Goal: Contribute content: Contribute content

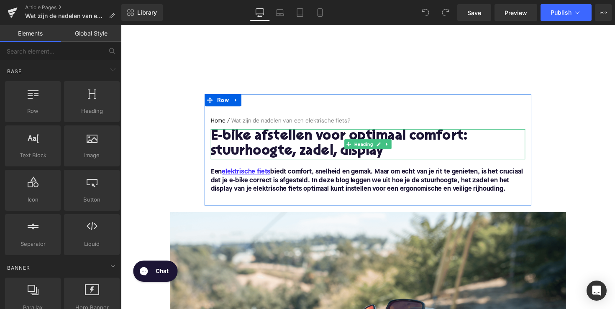
click at [319, 148] on h1 "E-bike afstellen voor optimaal comfort: stuurhoogte, zadel, display" at bounding box center [374, 147] width 322 height 31
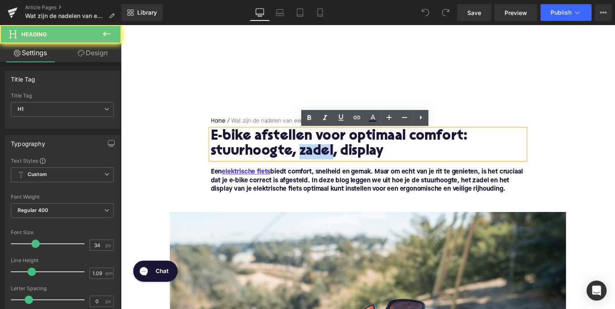
click at [319, 148] on h1 "E-bike afstellen voor optimaal comfort: stuurhoogte, zadel, display" at bounding box center [374, 147] width 322 height 31
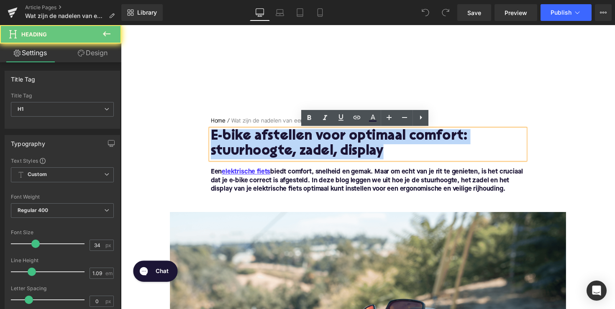
click at [319, 148] on h1 "E-bike afstellen voor optimaal comfort: stuurhoogte, zadel, display" at bounding box center [374, 147] width 322 height 31
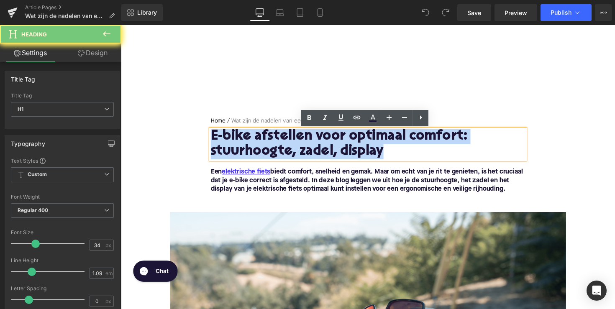
paste div
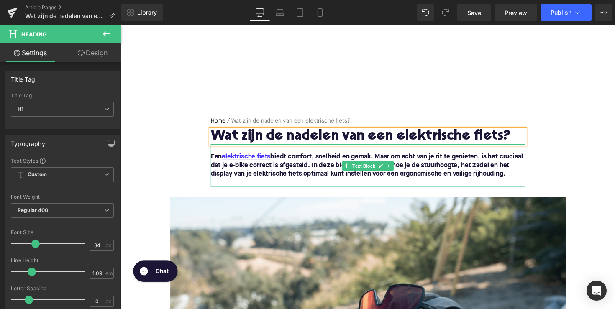
click at [305, 172] on strong "Een elektrische fiets biedt comfort, snelheid en gemak. Maar om echt van je rit…" at bounding box center [373, 169] width 320 height 24
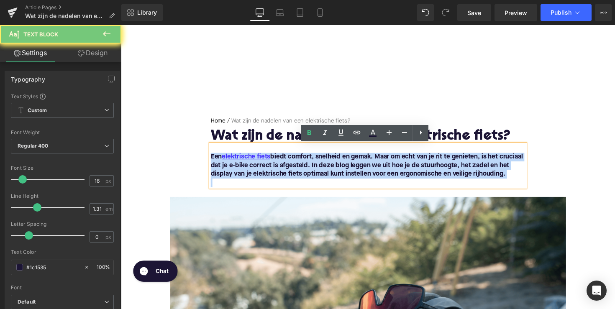
click at [305, 172] on strong "Een elektrische fiets biedt comfort, snelheid en gemak. Maar om echt van je rit…" at bounding box center [373, 169] width 320 height 24
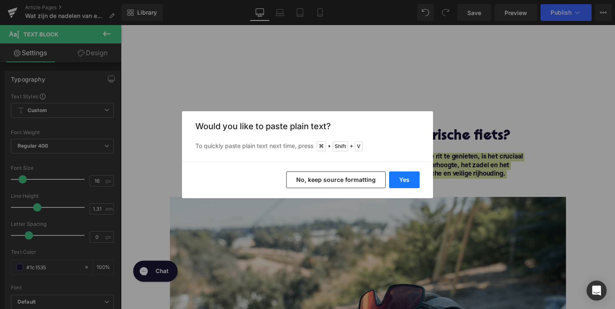
click at [404, 184] on button "Yes" at bounding box center [404, 180] width 31 height 17
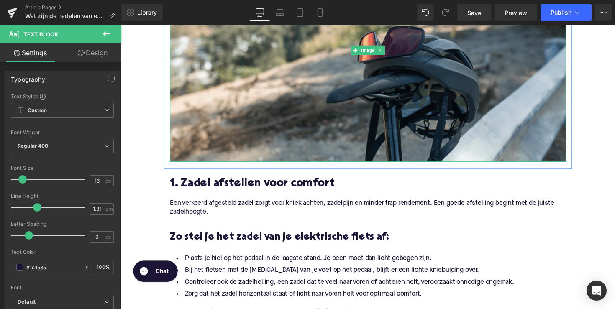
scroll to position [311, 0]
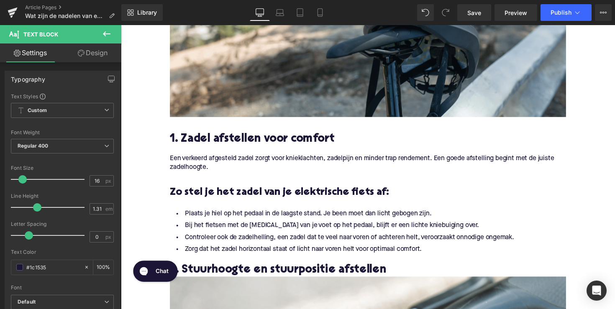
click at [259, 139] on h2 "1. Zadel afstellen voor comfort" at bounding box center [374, 142] width 406 height 13
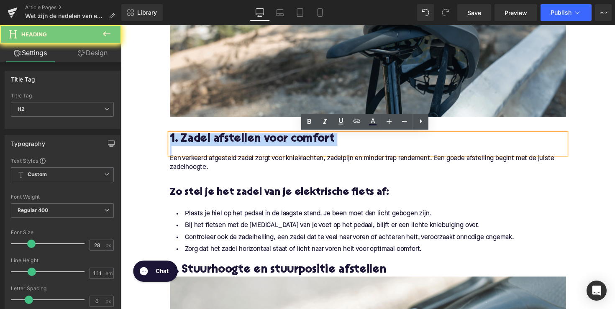
click at [259, 139] on h2 "1. Zadel afstellen voor comfort" at bounding box center [374, 142] width 406 height 13
paste div
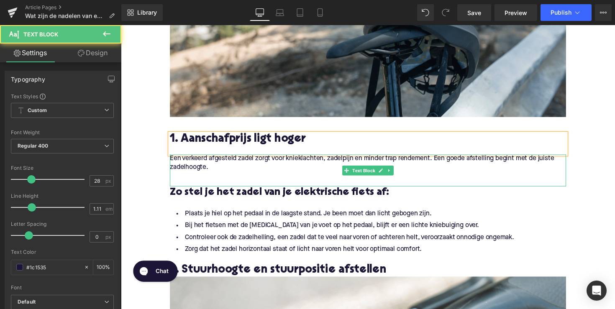
click at [222, 167] on p "Een verkeerd afgesteld zadel zorgt voor knieklachten, zadelpijn en minder trap …" at bounding box center [374, 167] width 406 height 18
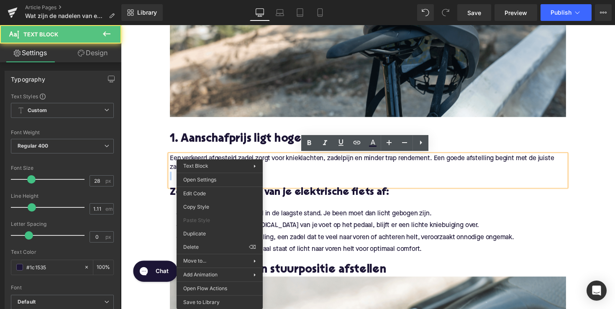
drag, startPoint x: 221, startPoint y: 168, endPoint x: 183, endPoint y: 168, distance: 37.7
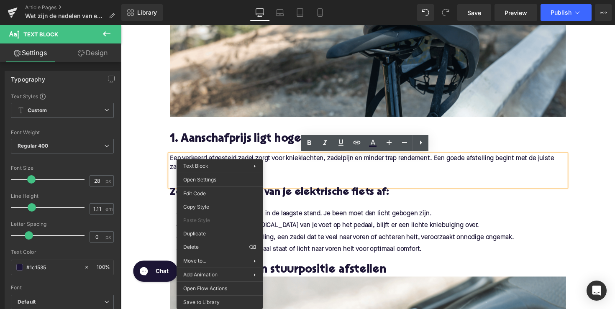
click at [172, 158] on div "Een verkeerd afgesteld zadel zorgt voor knieklachten, zadelpijn en minder trap …" at bounding box center [374, 174] width 406 height 33
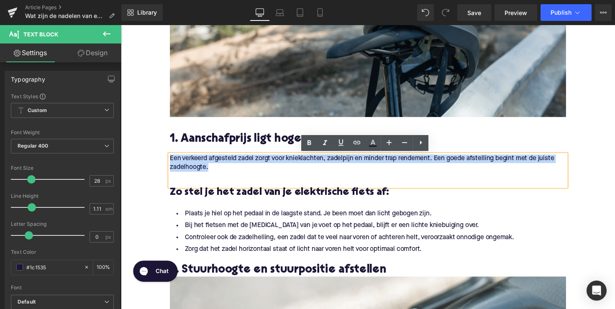
drag, startPoint x: 226, startPoint y: 171, endPoint x: 168, endPoint y: 162, distance: 59.4
click at [171, 162] on div "Een verkeerd afgesteld zadel zorgt voor knieklachten, zadelpijn en minder trap …" at bounding box center [374, 174] width 406 height 33
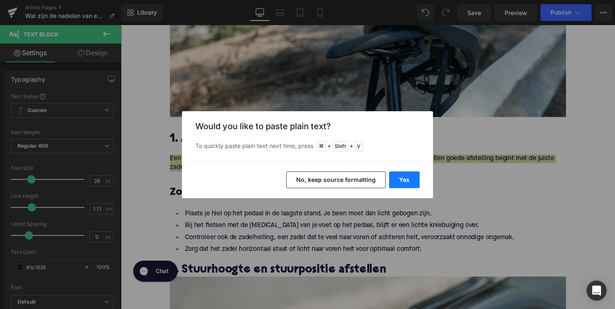
click at [404, 185] on button "Yes" at bounding box center [404, 180] width 31 height 17
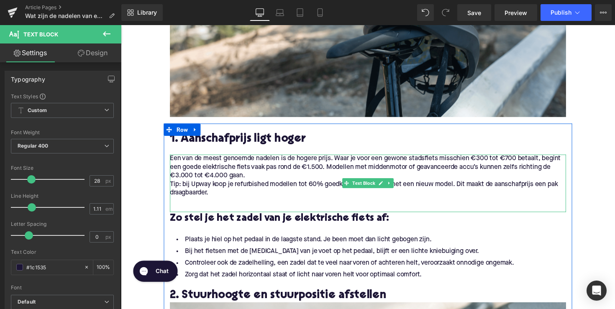
click at [189, 188] on p "Tip: bij Upway koop je refurbished modellen tot 60% goedkoper vergeleken met ee…" at bounding box center [374, 193] width 406 height 18
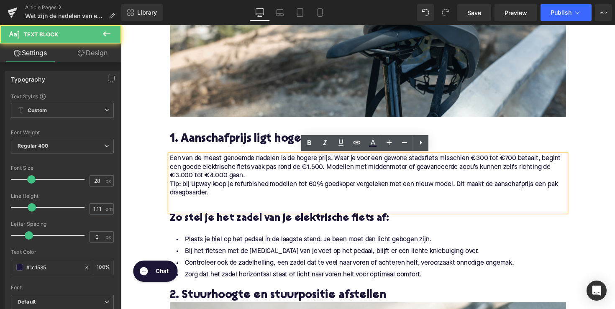
click at [171, 188] on p "Tip: bij Upway koop je refurbished modellen tot 60% goedkoper vergeleken met ee…" at bounding box center [374, 193] width 406 height 18
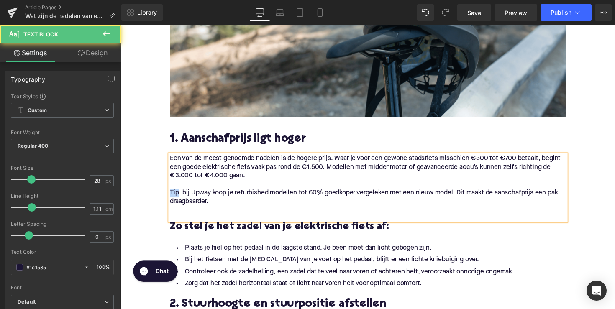
drag, startPoint x: 180, startPoint y: 197, endPoint x: 167, endPoint y: 197, distance: 12.1
click at [171, 197] on div "Een van de meest genoemde nadelen is de hogere prijs. Waar je voor een gewone s…" at bounding box center [374, 192] width 406 height 68
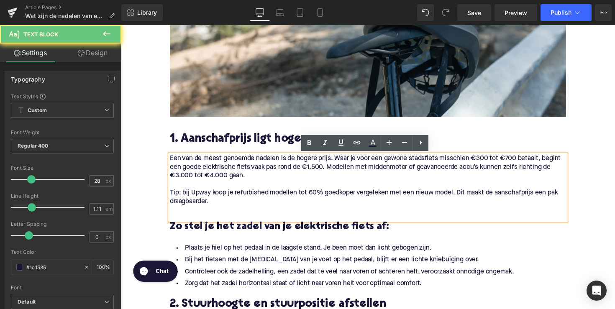
click at [180, 197] on p "Tip: bij Upway koop je refurbished modellen tot 60% goedkoper vergeleken met ee…" at bounding box center [374, 202] width 406 height 18
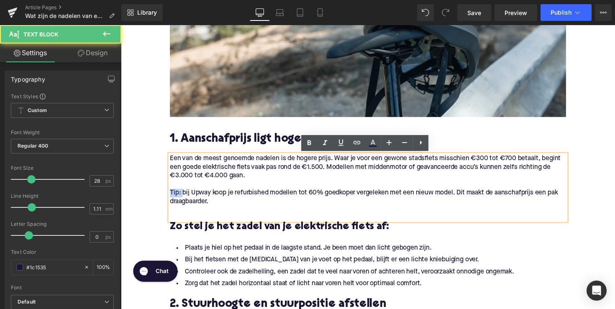
drag, startPoint x: 181, startPoint y: 198, endPoint x: 173, endPoint y: 198, distance: 7.5
click at [173, 198] on p "Tip: bij Upway koop je refurbished modellen tot 60% goedkoper vergeleken met ee…" at bounding box center [374, 202] width 406 height 18
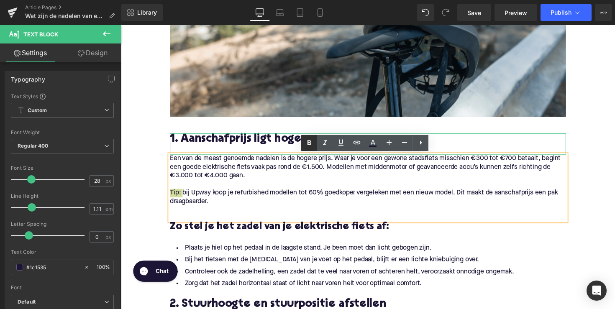
click at [313, 139] on icon at bounding box center [309, 143] width 10 height 10
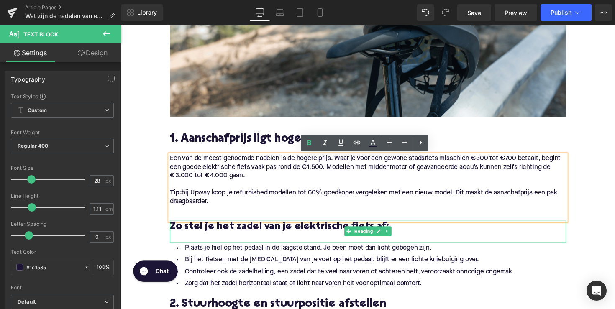
click at [266, 235] on h3 "Zo stel je het zadel van je elektrische fiets af:" at bounding box center [374, 232] width 406 height 13
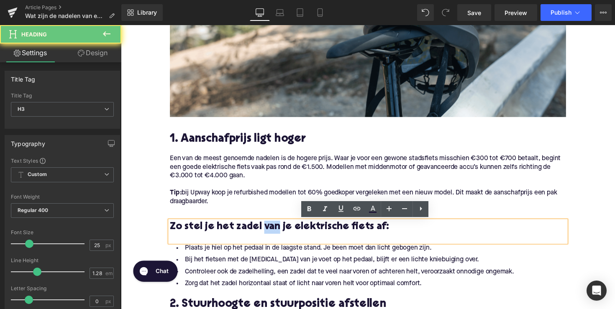
click at [266, 235] on h3 "Zo stel je het zadel van je elektrische fiets af:" at bounding box center [374, 232] width 406 height 13
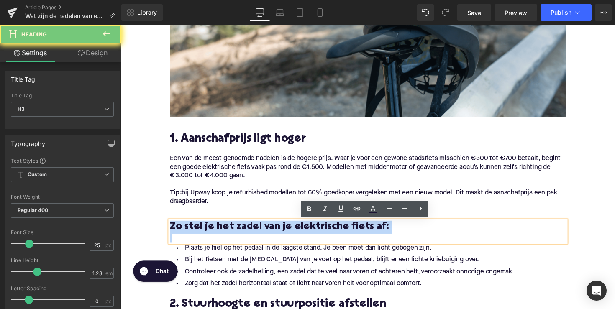
click at [266, 235] on h3 "Zo stel je het zadel van je elektrische fiets af:" at bounding box center [374, 232] width 406 height 13
paste div
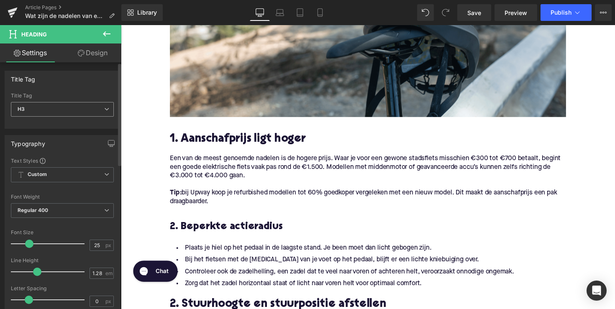
click at [87, 114] on span "H3" at bounding box center [62, 109] width 103 height 15
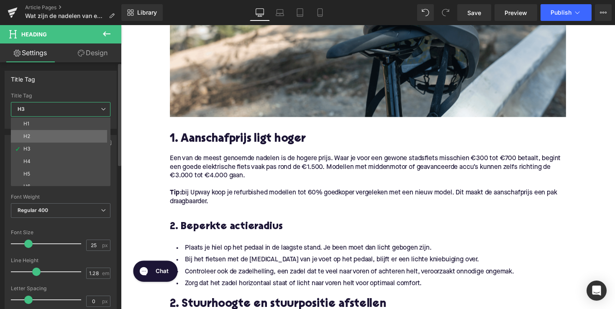
click at [79, 136] on li "H2" at bounding box center [62, 136] width 103 height 13
type input "28"
type input "1.11"
type input "100"
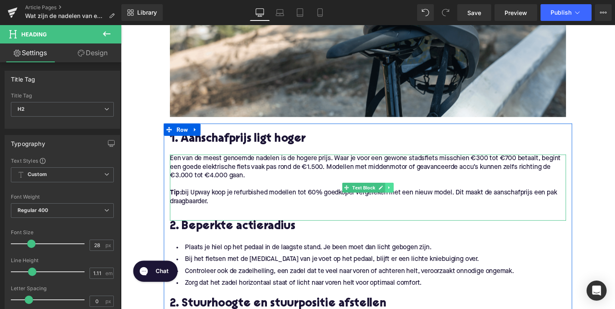
click at [398, 189] on link at bounding box center [396, 192] width 9 height 10
click at [391, 192] on icon at bounding box center [391, 191] width 5 height 5
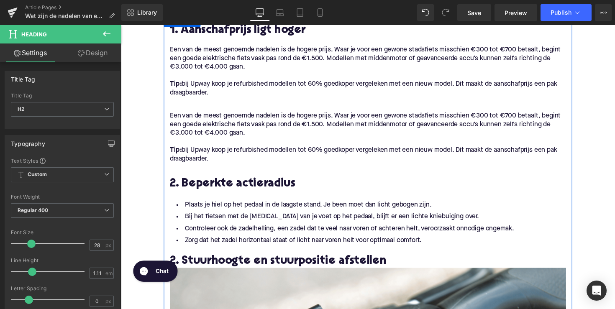
scroll to position [418, 0]
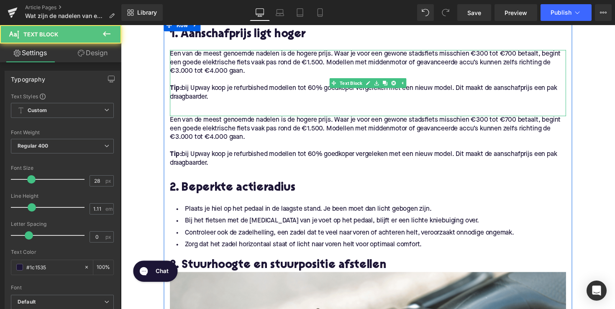
click at [362, 74] on p "Een van de meest genoemde nadelen is de hogere prijs. Waar je voor een gewone s…" at bounding box center [374, 64] width 406 height 26
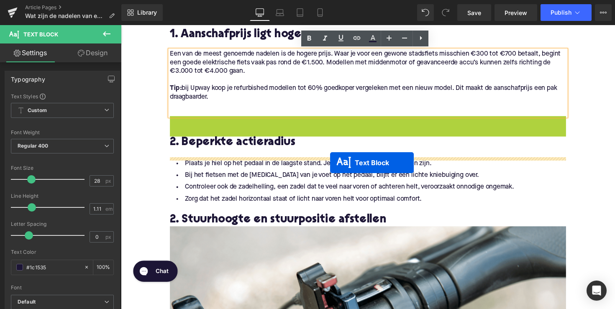
drag, startPoint x: 350, startPoint y: 149, endPoint x: 335, endPoint y: 166, distance: 22.8
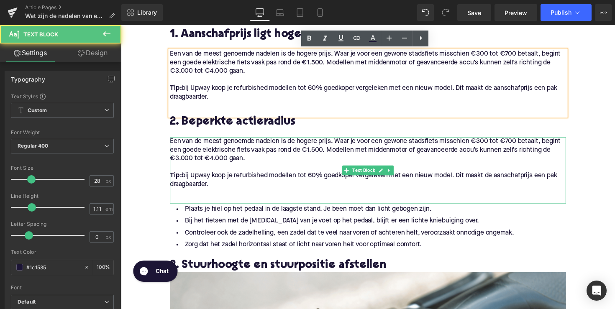
click at [214, 188] on p "Tip: bij Upway koop je refurbished modellen tot 60% goedkoper vergeleken met ee…" at bounding box center [374, 184] width 406 height 18
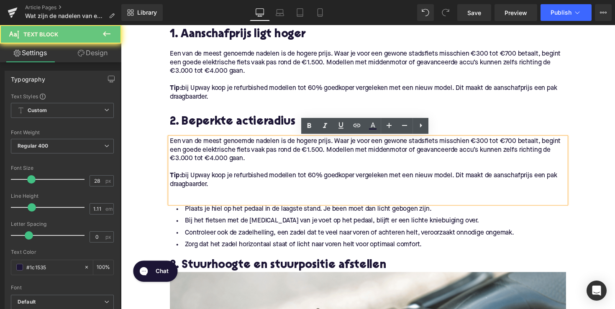
drag, startPoint x: 221, startPoint y: 188, endPoint x: 165, endPoint y: 140, distance: 73.3
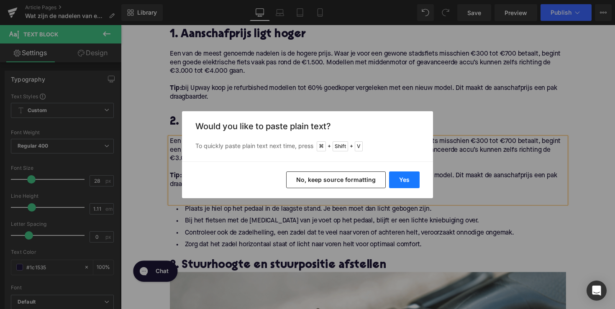
click at [397, 176] on button "Yes" at bounding box center [404, 180] width 31 height 17
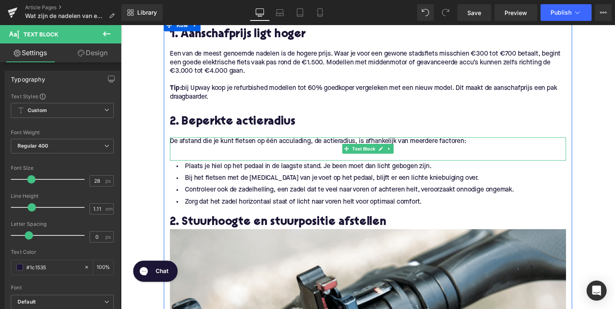
click at [259, 151] on p at bounding box center [374, 153] width 406 height 9
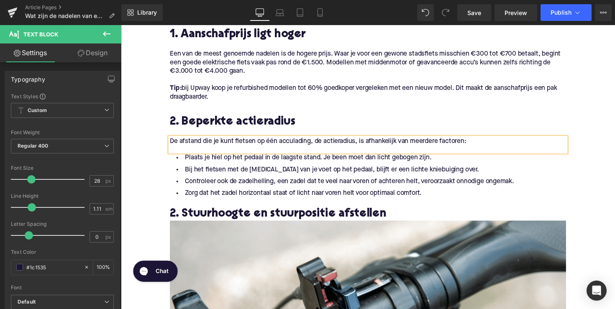
click at [294, 180] on li "Controleer ook de zadelhelling, een zadel dat te veel naar voren of achteren he…" at bounding box center [374, 186] width 406 height 12
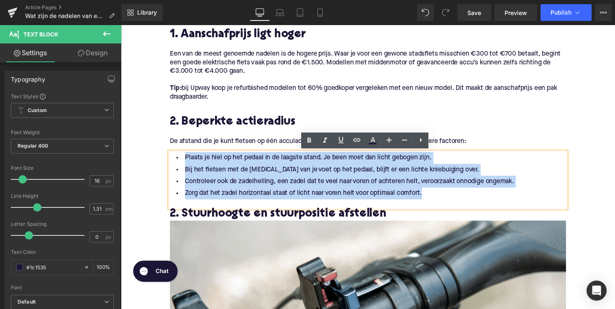
drag, startPoint x: 446, startPoint y: 199, endPoint x: 163, endPoint y: 151, distance: 286.9
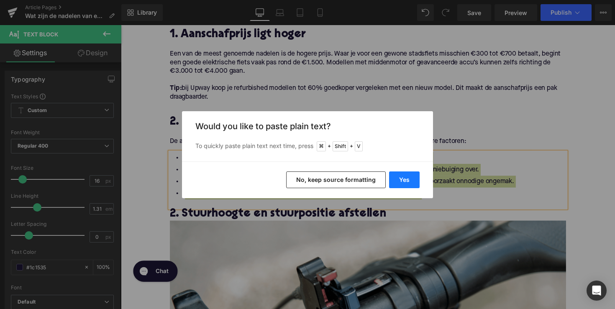
click at [398, 175] on button "Yes" at bounding box center [404, 180] width 31 height 17
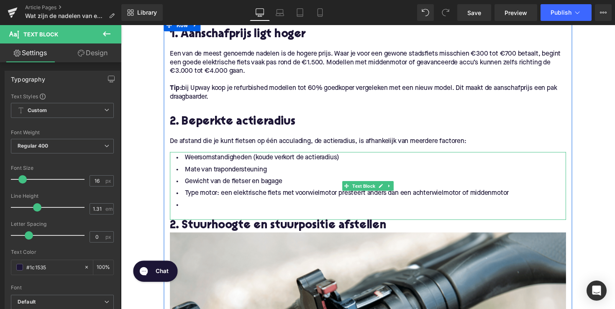
click at [282, 210] on li at bounding box center [374, 210] width 406 height 12
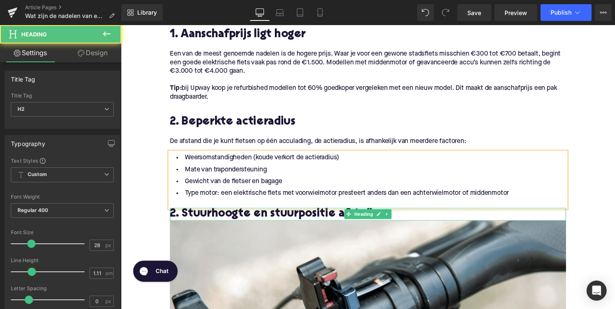
click at [226, 216] on h2 "2. Stuurhoogte en stuurpositie afstellen" at bounding box center [374, 219] width 406 height 13
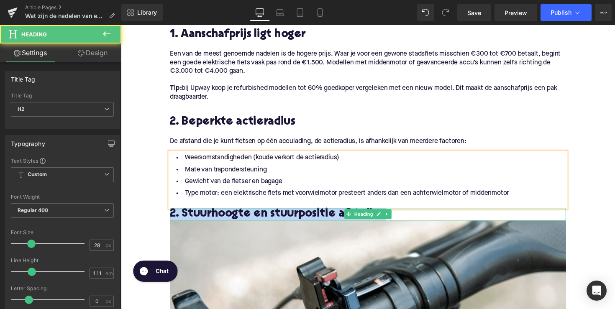
click at [226, 216] on h2 "2. Stuurhoogte en stuurpositie afstellen" at bounding box center [374, 219] width 406 height 13
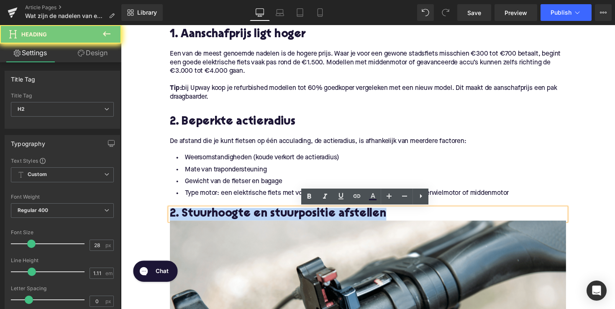
paste div
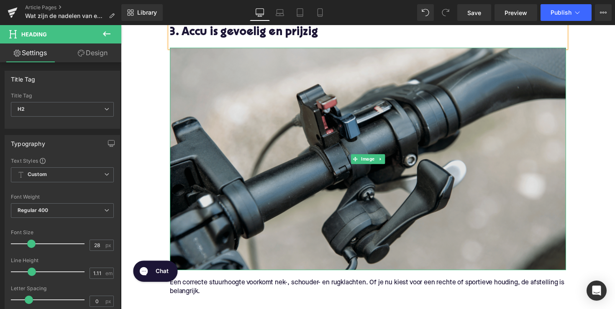
scroll to position [619, 0]
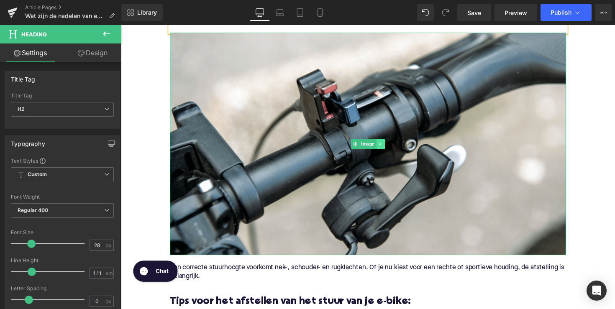
click at [386, 147] on icon at bounding box center [387, 147] width 5 height 5
click at [389, 149] on icon at bounding box center [391, 147] width 5 height 5
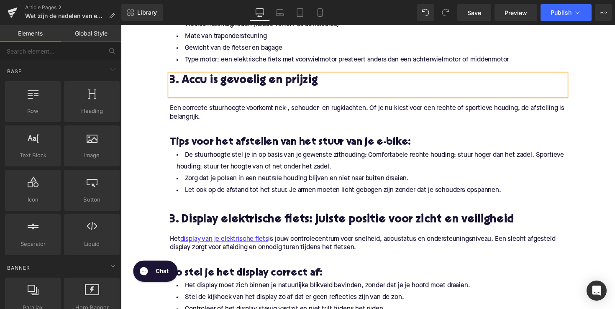
scroll to position [551, 0]
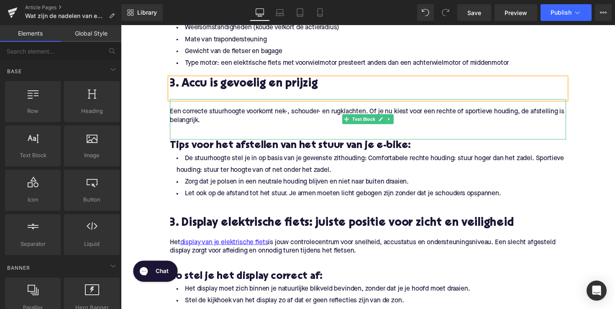
click at [208, 123] on p "Een correcte stuurhoogte voorkomt nek-, schouder- en rugklachten. Of je nu kies…" at bounding box center [374, 119] width 406 height 18
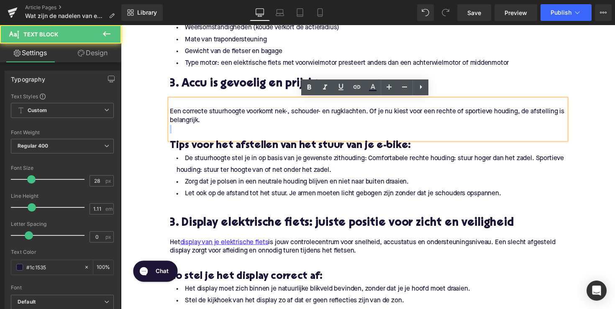
click at [208, 123] on p "Een correcte stuurhoogte voorkomt nek-, schouder- en rugklachten. Of je nu kies…" at bounding box center [374, 119] width 406 height 18
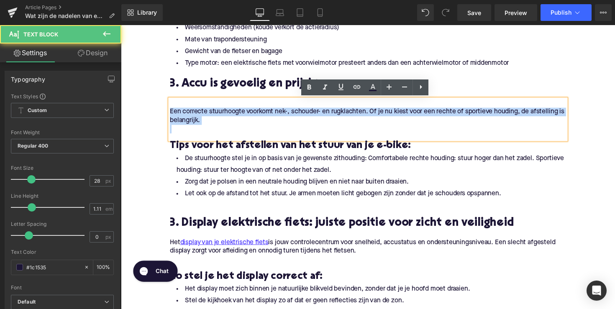
click at [208, 123] on p "Een correcte stuurhoogte voorkomt nek-, schouder- en rugklachten. Of je nu kies…" at bounding box center [374, 119] width 406 height 18
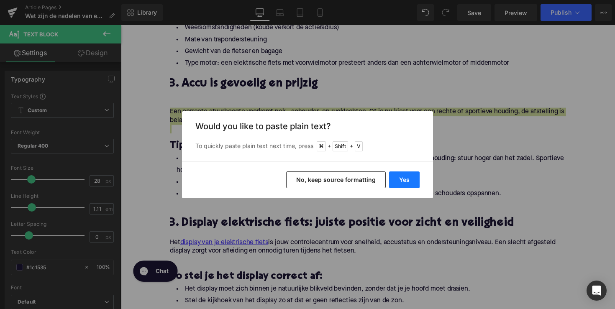
click at [409, 182] on button "Yes" at bounding box center [404, 180] width 31 height 17
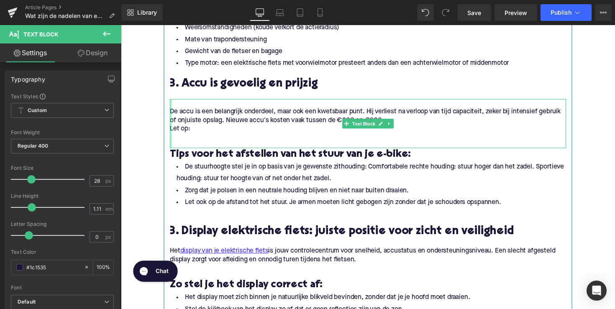
click at [171, 131] on div at bounding box center [172, 126] width 2 height 50
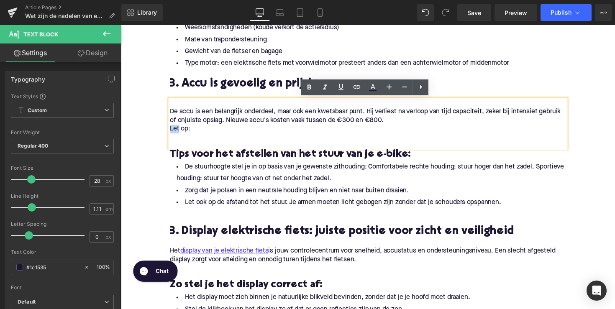
click at [171, 131] on p "Let op:" at bounding box center [374, 131] width 406 height 9
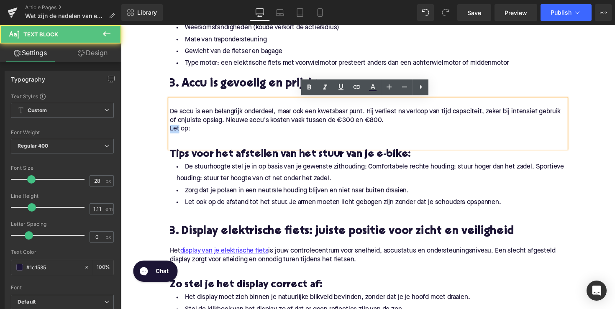
click at [171, 131] on p "Let op:" at bounding box center [374, 131] width 406 height 9
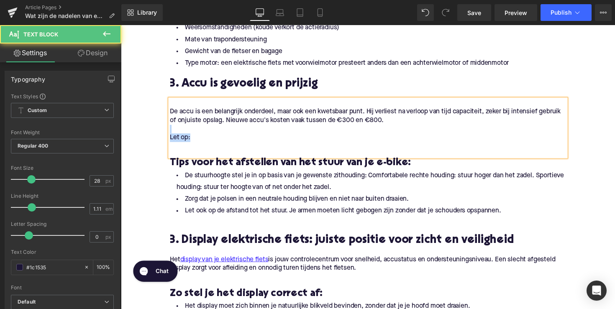
drag, startPoint x: 199, startPoint y: 137, endPoint x: 141, endPoint y: 134, distance: 58.2
click at [141, 134] on div "Home / Wat zijn de nadelen van een elektrische fiets? Breadcrumbs Wat zijn de n…" at bounding box center [374, 182] width 506 height 1275
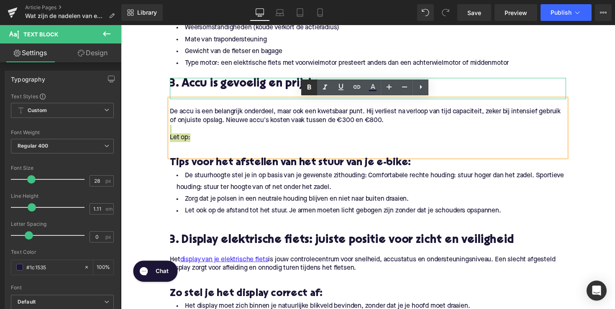
click at [308, 88] on icon at bounding box center [309, 87] width 10 height 10
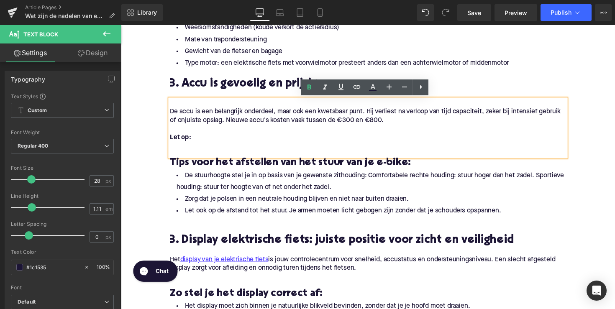
click at [177, 155] on div "De accu is een belangrijk onderdeel, maar ook een kwetsbaar punt. Hij verliest …" at bounding box center [374, 130] width 406 height 59
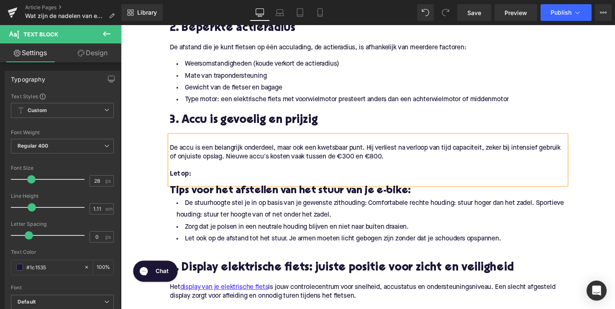
scroll to position [495, 0]
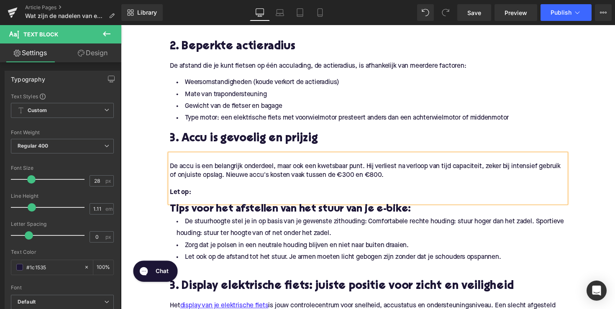
click at [272, 89] on li "Weersomstandigheden (koude verkort de actieradius)" at bounding box center [374, 84] width 406 height 12
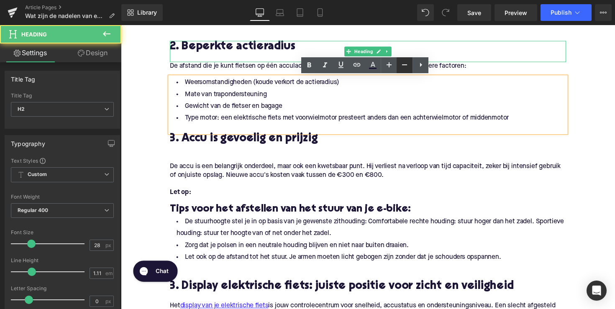
click at [431, 47] on h2 "2. Beperkte actieradius" at bounding box center [374, 47] width 406 height 13
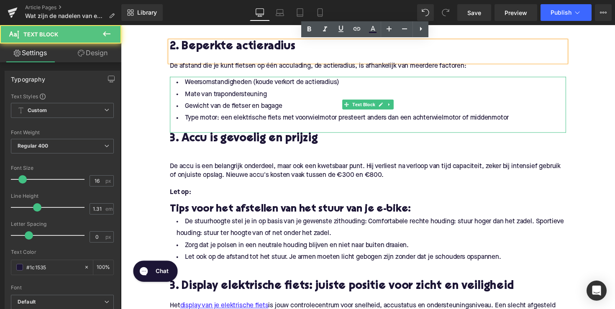
click at [400, 105] on li "Gewicht van de fietser en bagage" at bounding box center [374, 109] width 406 height 12
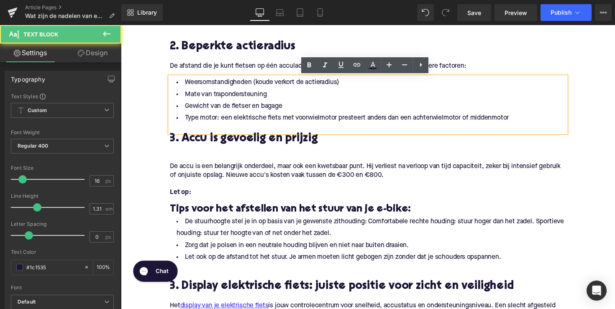
click at [417, 48] on h2 "2. Beperkte actieradius" at bounding box center [374, 47] width 406 height 13
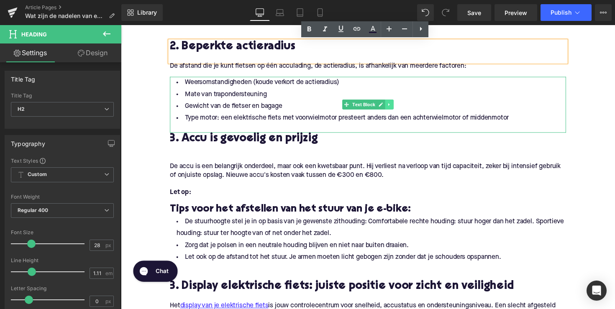
click at [395, 108] on icon at bounding box center [396, 106] width 5 height 5
click at [390, 106] on icon at bounding box center [391, 107] width 5 height 5
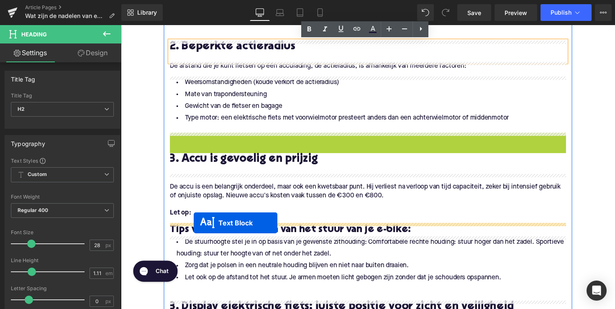
drag, startPoint x: 347, startPoint y: 165, endPoint x: 195, endPoint y: 228, distance: 164.3
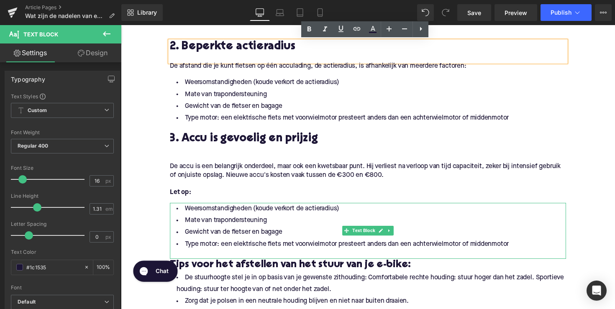
click at [495, 236] on li "Gewicht van de fietser en bagage" at bounding box center [374, 238] width 406 height 12
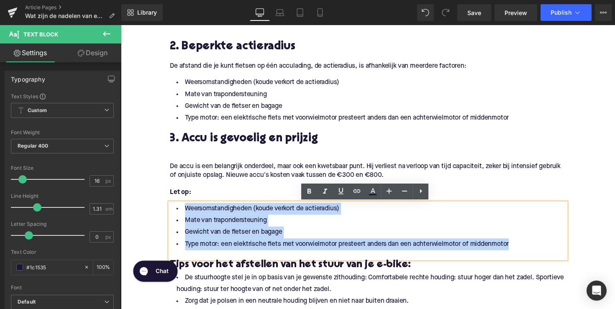
drag, startPoint x: 525, startPoint y: 249, endPoint x: 159, endPoint y: 216, distance: 367.7
click at [159, 216] on div "Home / Wat zijn de nadelen van een elektrische fiets? Breadcrumbs Wat zijn de n…" at bounding box center [374, 262] width 506 height 1323
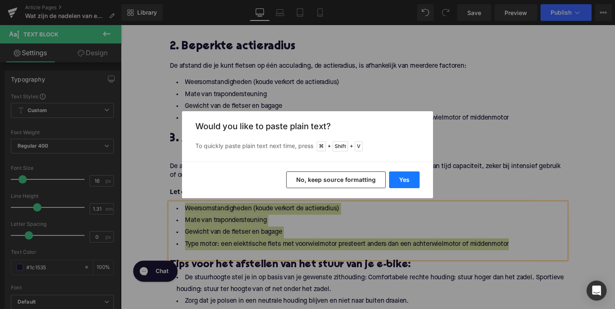
click at [403, 178] on button "Yes" at bounding box center [404, 180] width 31 height 17
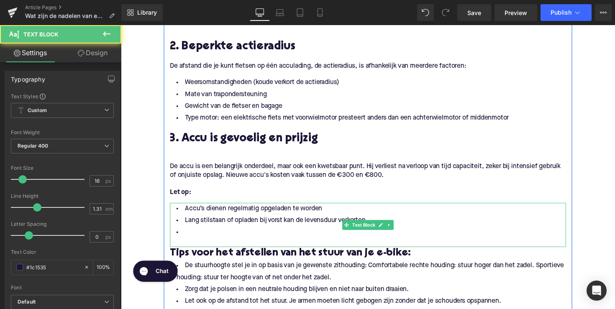
click at [232, 237] on li at bounding box center [374, 238] width 406 height 12
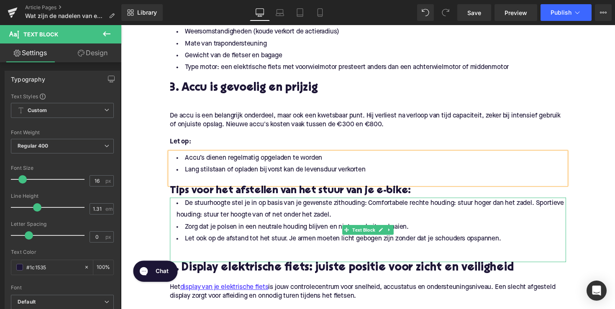
scroll to position [574, 0]
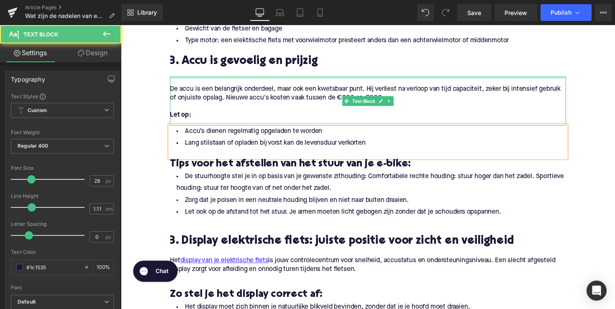
click at [241, 79] on div at bounding box center [374, 79] width 406 height 2
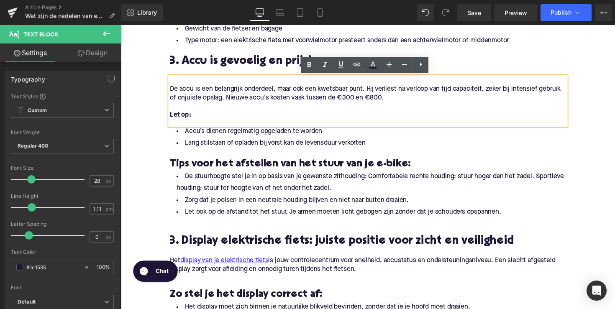
click at [171, 90] on p "De accu is een belangrijk onderdeel, maar ook een kwetsbaar punt. Hij verliest …" at bounding box center [374, 96] width 406 height 18
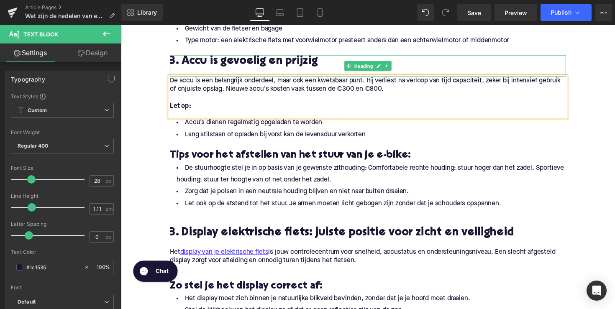
click at [222, 65] on h2 "3. Accu is gevoelig en prijzig" at bounding box center [374, 62] width 406 height 13
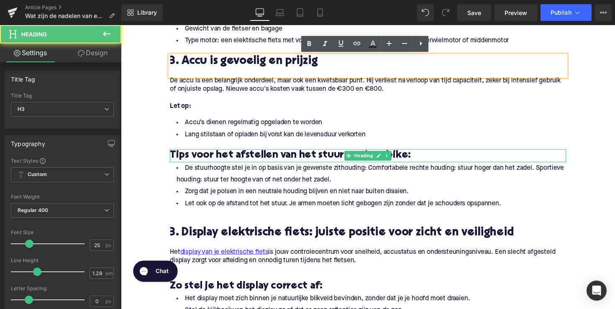
click at [285, 158] on h3 "Tips voor het afstellen van het stuur van je e-bike:" at bounding box center [374, 158] width 406 height 13
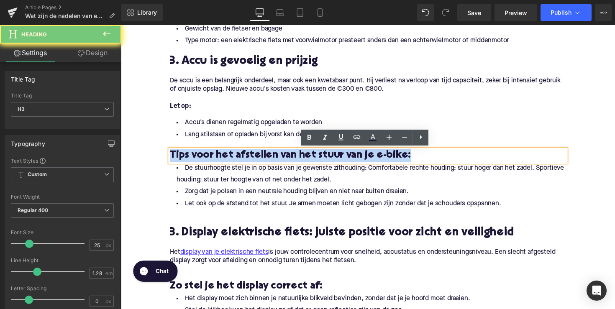
click at [285, 158] on h3 "Tips voor het afstellen van het stuur van je e-bike:" at bounding box center [374, 158] width 406 height 13
paste div
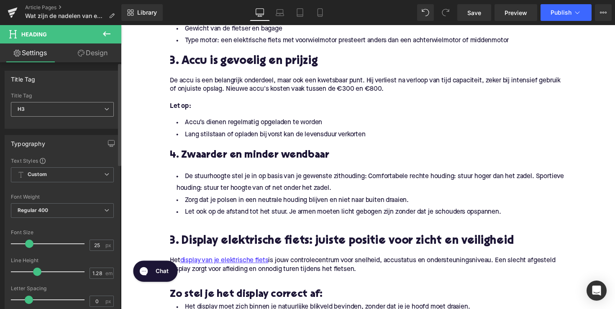
click at [77, 106] on span "H3" at bounding box center [62, 109] width 103 height 15
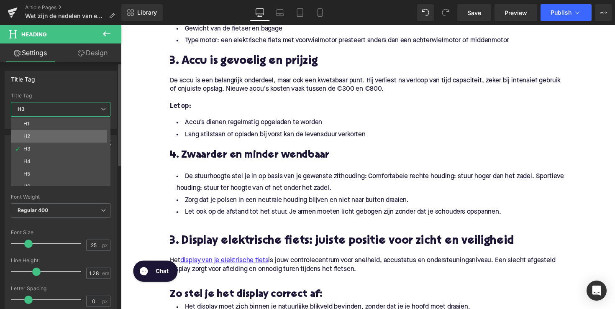
click at [73, 135] on li "H2" at bounding box center [62, 136] width 103 height 13
type input "28"
type input "1.11"
type input "100"
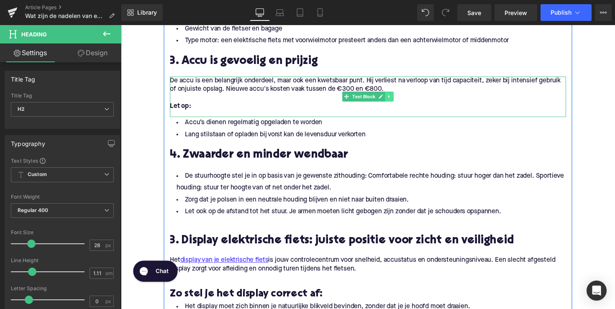
click at [395, 101] on icon at bounding box center [396, 98] width 5 height 5
click at [390, 101] on icon at bounding box center [391, 98] width 5 height 5
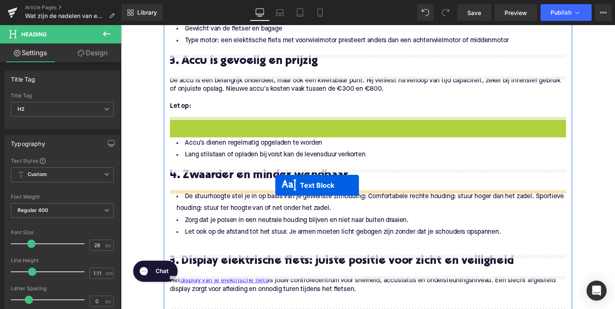
drag, startPoint x: 350, startPoint y: 141, endPoint x: 279, endPoint y: 189, distance: 85.9
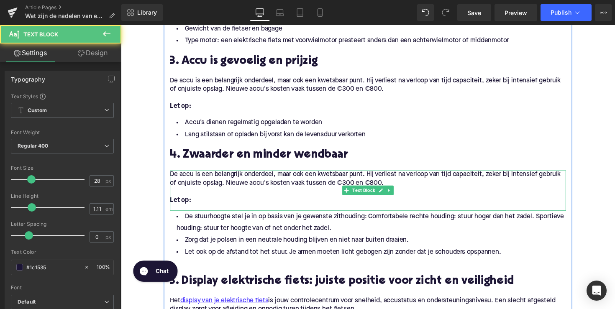
click at [205, 203] on p "Let op:" at bounding box center [374, 204] width 406 height 9
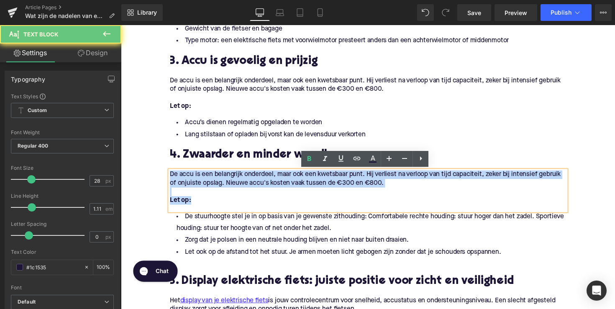
drag, startPoint x: 209, startPoint y: 207, endPoint x: 146, endPoint y: 167, distance: 74.1
click at [146, 167] on div "Home / Wat zijn de nadelen van een elektrische fiets? Breadcrumbs Wat zijn de n…" at bounding box center [374, 192] width 506 height 1340
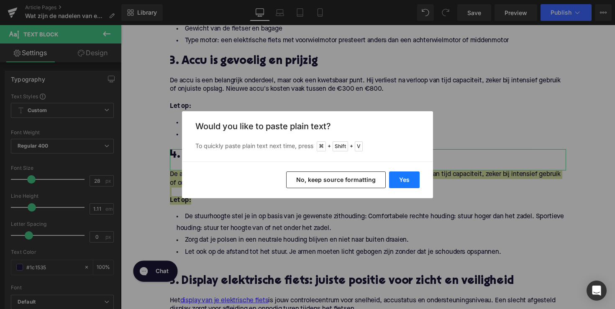
click at [400, 176] on button "Yes" at bounding box center [404, 180] width 31 height 17
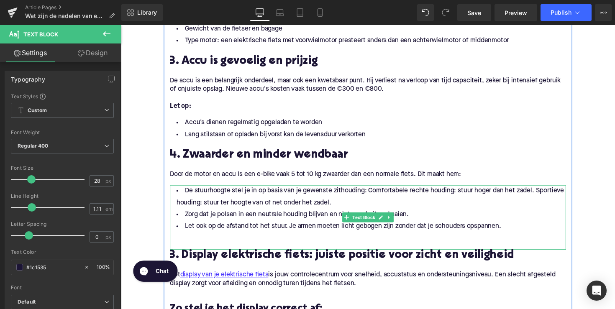
click at [256, 216] on li "Zorg dat je polsen in een neutrale houding blijven en niet naar buiten draaien." at bounding box center [374, 219] width 406 height 12
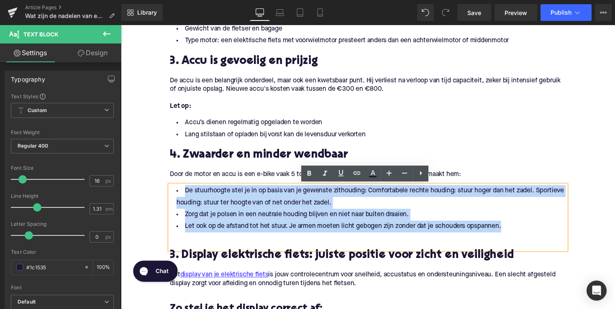
drag, startPoint x: 528, startPoint y: 234, endPoint x: 165, endPoint y: 192, distance: 364.9
click at [165, 192] on div "1. Aanschafprijs ligt hoger Heading Een van de meest genoemde nadelen is de hog…" at bounding box center [374, 193] width 418 height 642
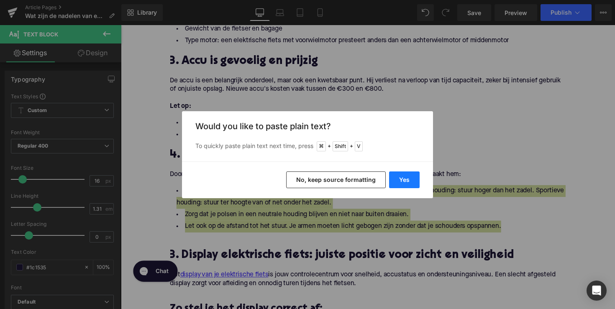
click at [400, 184] on button "Yes" at bounding box center [404, 180] width 31 height 17
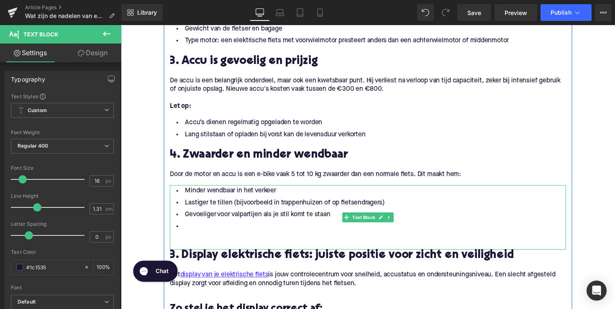
click at [245, 234] on li at bounding box center [374, 232] width 406 height 12
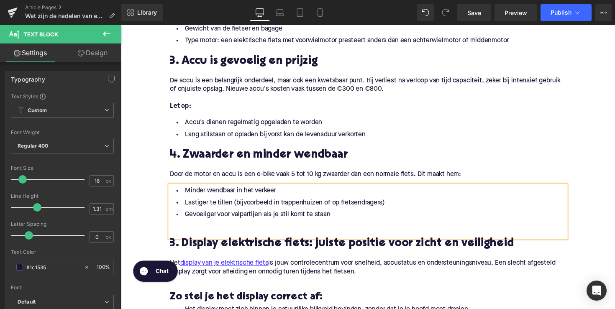
click at [231, 234] on div at bounding box center [374, 230] width 406 height 9
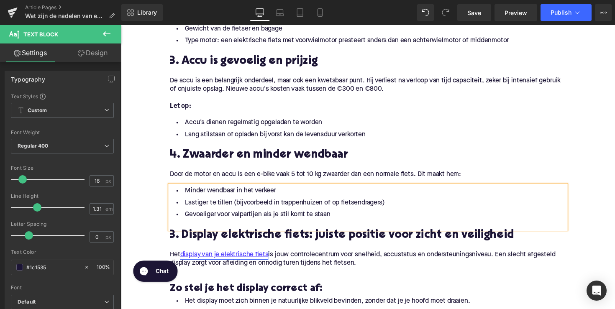
click at [238, 243] on h2 "3. Display elektrische fiets: juiste positie voor zicht en veiligheid" at bounding box center [374, 240] width 406 height 13
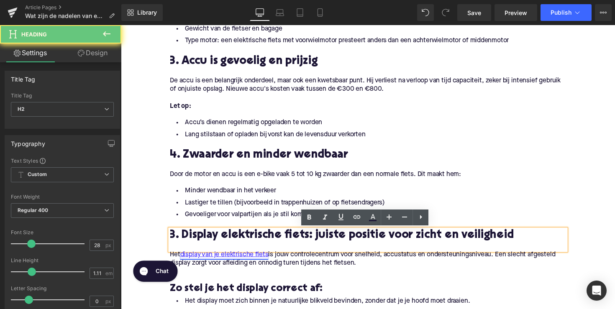
click at [238, 243] on h2 "3. Display elektrische fiets: juiste positie voor zicht en veiligheid" at bounding box center [374, 240] width 406 height 13
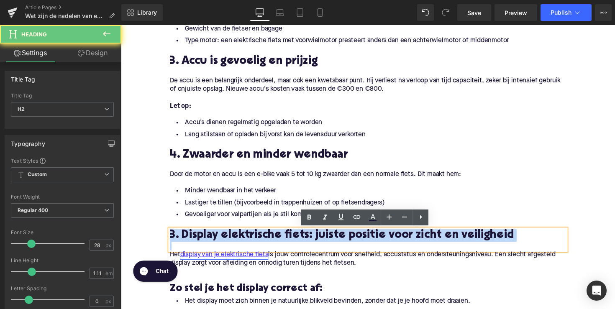
click at [238, 243] on h2 "3. Display elektrische fiets: juiste positie voor zicht en veiligheid" at bounding box center [374, 240] width 406 height 13
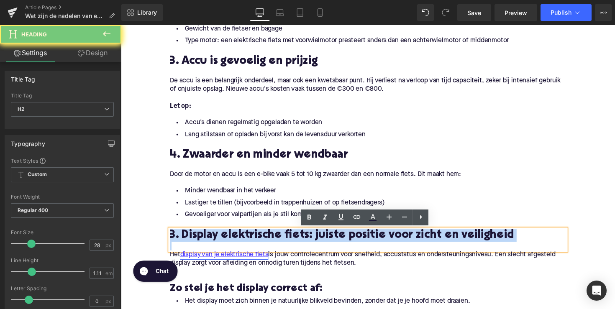
paste div
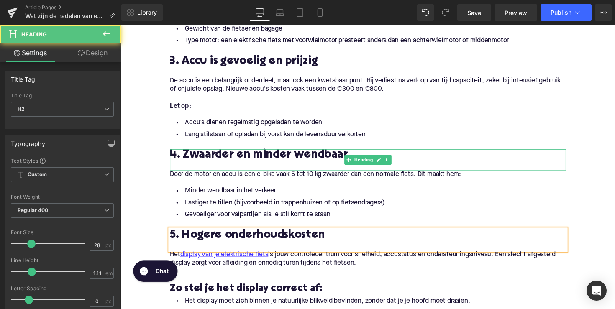
click at [239, 154] on h2 "4. Zwaarder en minder wendbaar" at bounding box center [374, 158] width 406 height 13
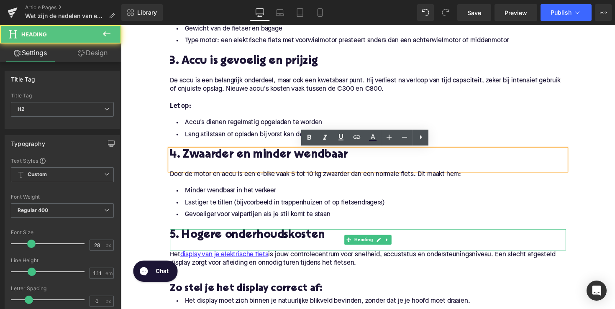
click at [259, 242] on h2 "5. Hogere onderhoudskosten" at bounding box center [374, 240] width 406 height 13
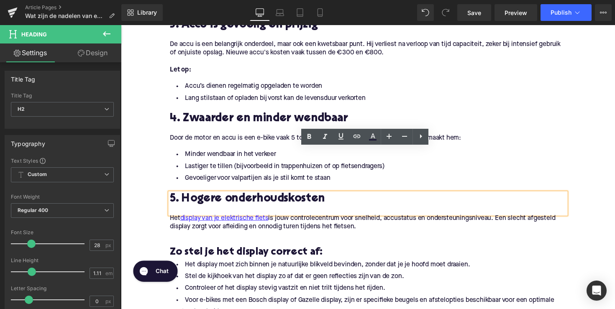
scroll to position [673, 0]
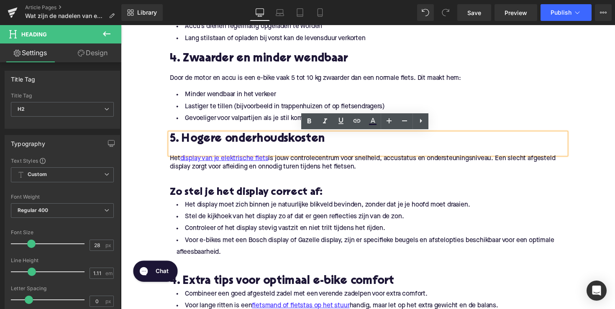
click at [282, 162] on p "Het display van je elektrische fiets is jouw controlecentrum voor snelheid, acc…" at bounding box center [374, 166] width 406 height 18
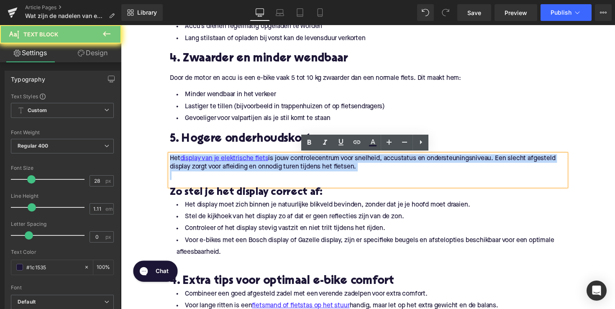
click at [282, 162] on p "Het display van je elektrische fiets is jouw controlecentrum voor snelheid, acc…" at bounding box center [374, 166] width 406 height 18
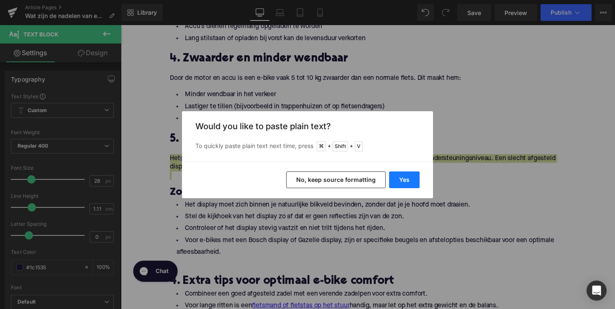
click at [394, 180] on button "Yes" at bounding box center [404, 180] width 31 height 17
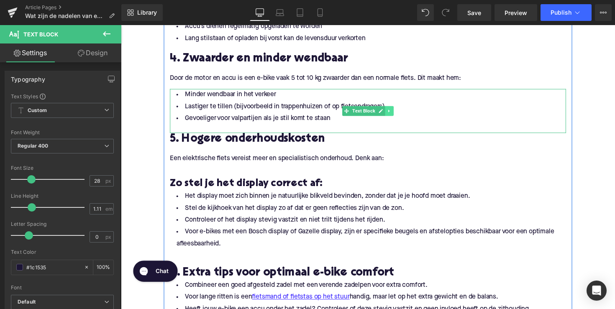
click at [395, 112] on icon at bounding box center [395, 113] width 1 height 3
click at [388, 113] on link at bounding box center [392, 113] width 9 height 10
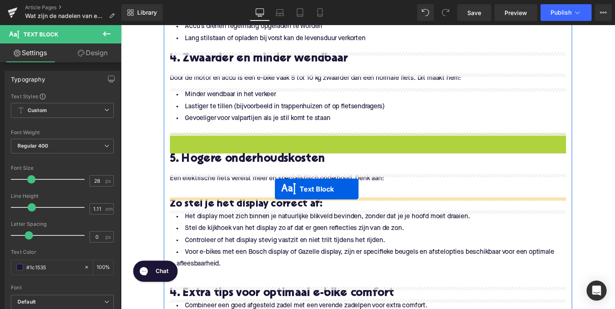
drag, startPoint x: 353, startPoint y: 157, endPoint x: 279, endPoint y: 193, distance: 82.5
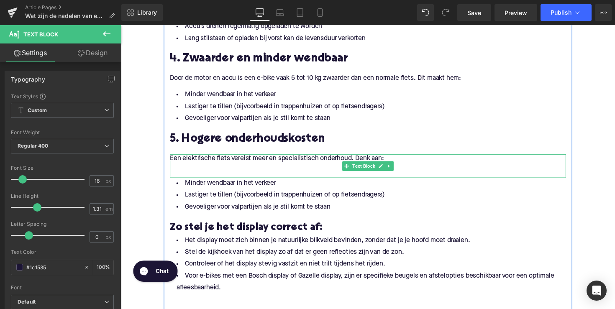
click at [198, 170] on p at bounding box center [374, 170] width 406 height 9
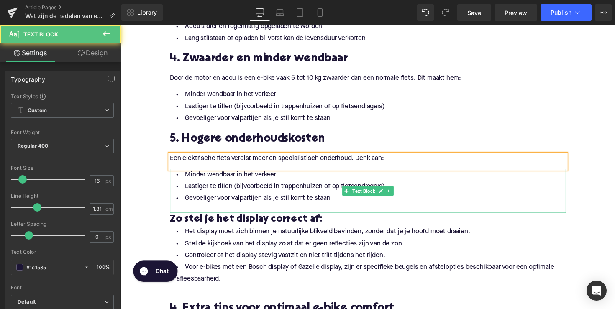
click at [337, 198] on li "Gevoeliger voor valpartijen als je stil komt te staan" at bounding box center [374, 203] width 406 height 12
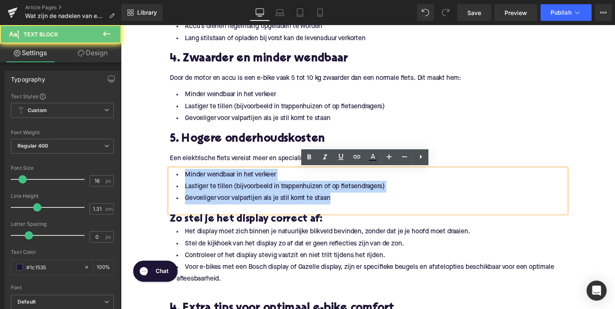
drag, startPoint x: 337, startPoint y: 200, endPoint x: 180, endPoint y: 175, distance: 159.8
click at [180, 175] on ul "Minder wendbaar in het verkeer Lastiger te tillen (bijvoorbeeld in trappenhuize…" at bounding box center [374, 190] width 406 height 36
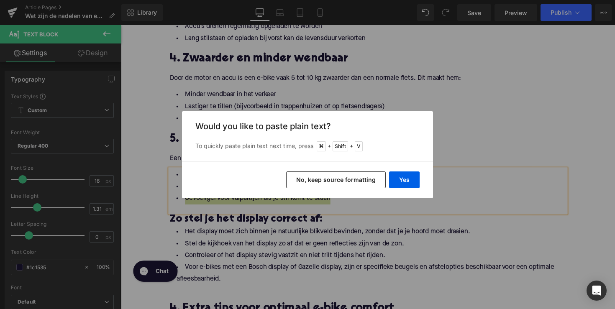
click at [388, 178] on div "Yes No, keep source formatting" at bounding box center [307, 180] width 251 height 37
click at [379, 209] on div "Back to Library Insert Would you like to paste plain text? To quickly paste pla…" at bounding box center [307, 154] width 615 height 309
click at [360, 208] on div "Back to Library Insert Would you like to paste plain text? To quickly paste pla…" at bounding box center [307, 154] width 615 height 309
click at [415, 183] on button "Yes" at bounding box center [404, 180] width 31 height 17
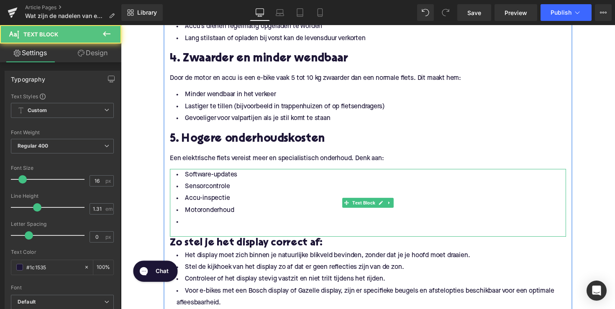
click at [204, 225] on li at bounding box center [374, 227] width 406 height 12
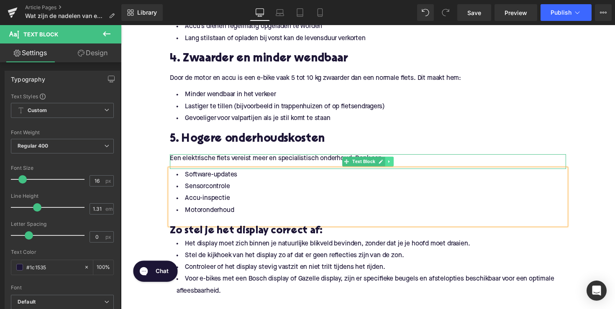
click at [396, 166] on icon at bounding box center [396, 164] width 5 height 5
click at [388, 162] on link at bounding box center [392, 165] width 9 height 10
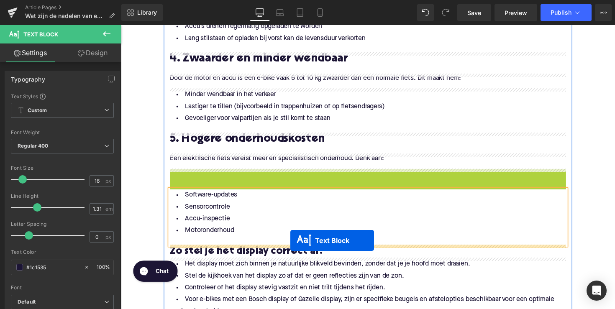
drag, startPoint x: 349, startPoint y: 181, endPoint x: 295, endPoint y: 246, distance: 85.2
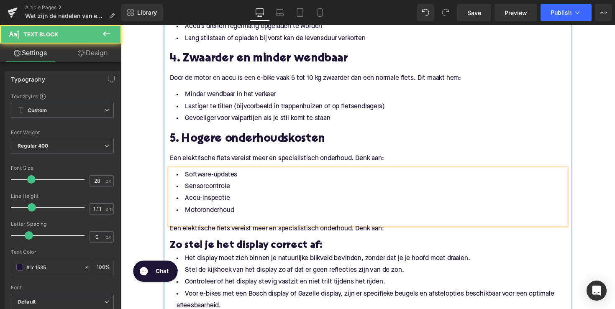
click at [205, 223] on div at bounding box center [374, 225] width 406 height 9
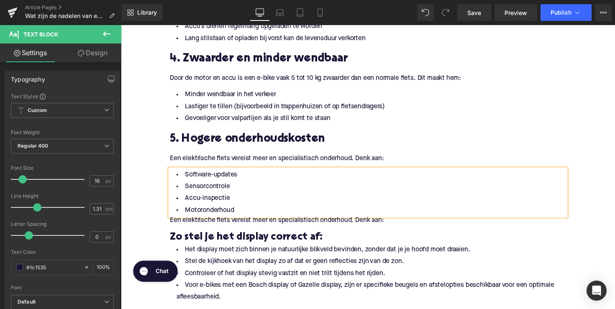
click at [207, 228] on p "Een elektrische fiets vereist meer en specialistisch onderhoud. Denk aan:" at bounding box center [374, 225] width 406 height 9
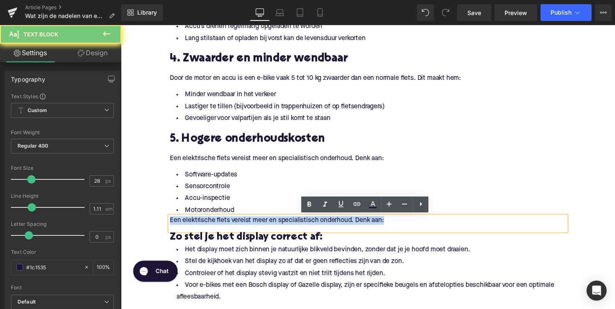
click at [207, 228] on p "Een elektrische fiets vereist meer en specialistisch onderhoud. Denk aan:" at bounding box center [374, 225] width 406 height 9
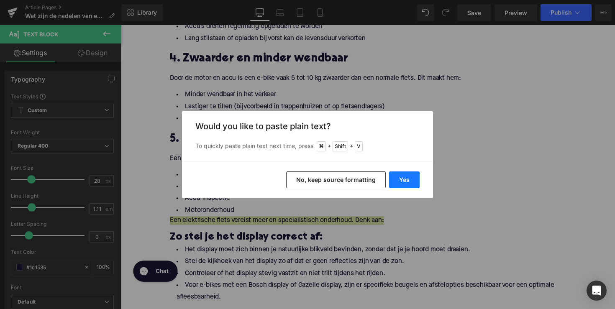
click at [399, 183] on button "Yes" at bounding box center [404, 180] width 31 height 17
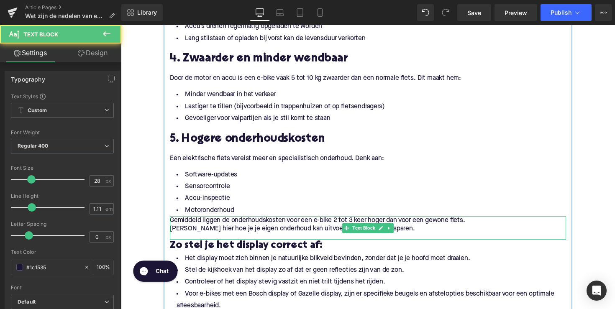
click at [172, 224] on p "Gemiddeld liggen de onderhoudskosten voor een e-bike 2 tot 3 keer hoger dan voo…" at bounding box center [374, 225] width 406 height 9
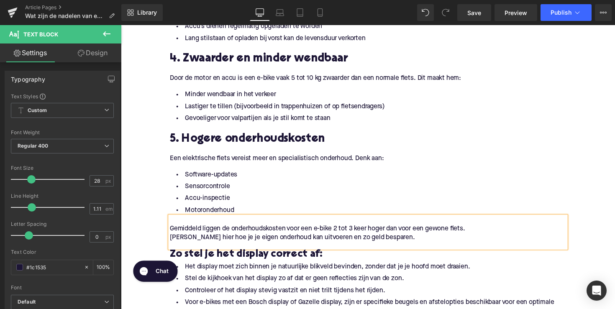
click at [171, 243] on div "Gemiddeld liggen de onderhoudskosten voor een e-bike 2 tot 3 keer hoger dan voo…" at bounding box center [374, 237] width 406 height 33
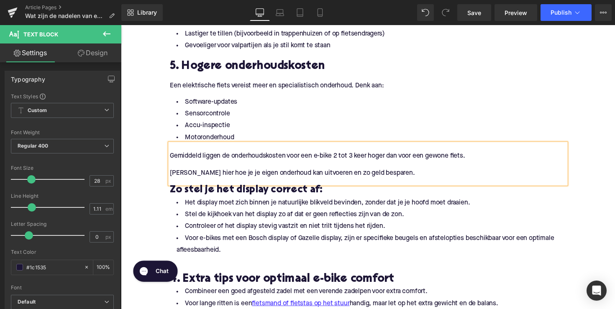
scroll to position [765, 0]
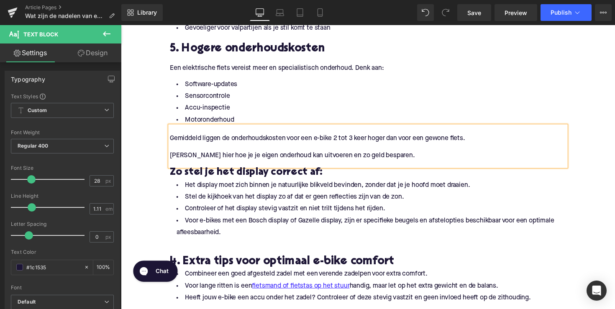
click at [416, 165] on div "Gemiddeld liggen de onderhoudskosten voor een e-bike 2 tot 3 keer hoger dan voo…" at bounding box center [374, 148] width 406 height 41
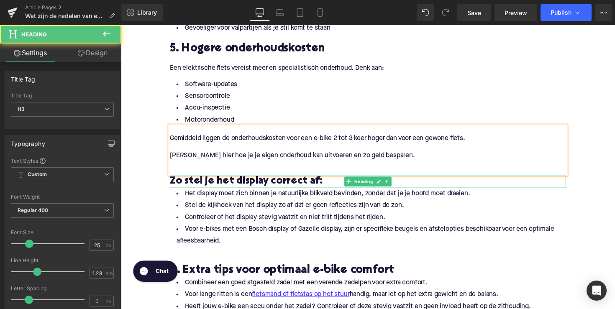
click at [246, 188] on h3 "Zo stel je het display correct af:" at bounding box center [374, 185] width 406 height 13
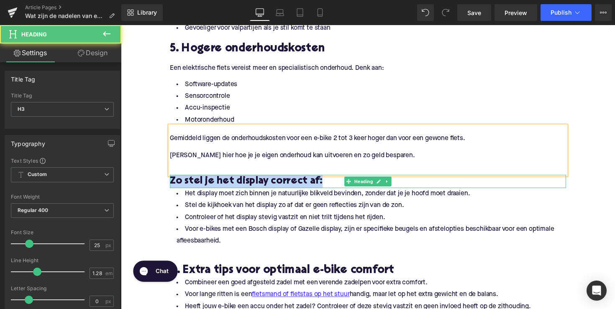
click at [246, 188] on h3 "Zo stel je het display correct af:" at bounding box center [374, 185] width 406 height 13
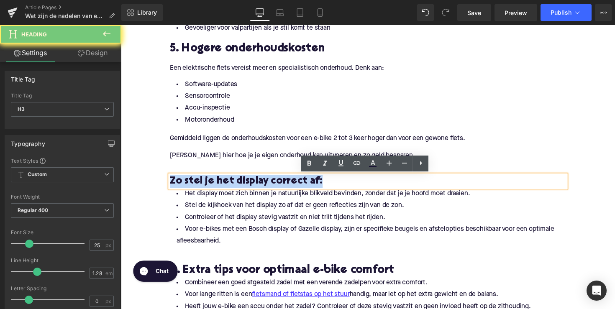
paste div
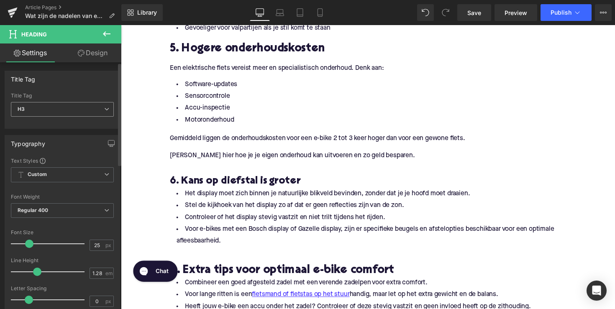
click at [88, 111] on span "H3" at bounding box center [62, 109] width 103 height 15
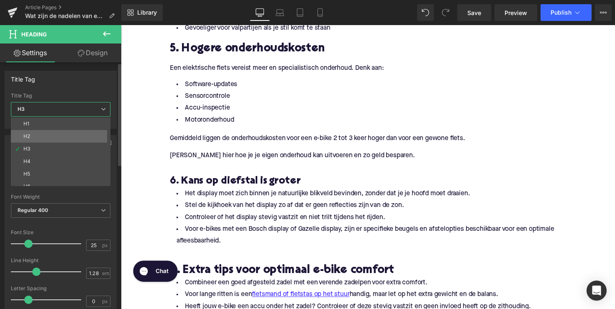
click at [87, 140] on li "H2" at bounding box center [62, 136] width 103 height 13
type input "28"
type input "1.11"
type input "100"
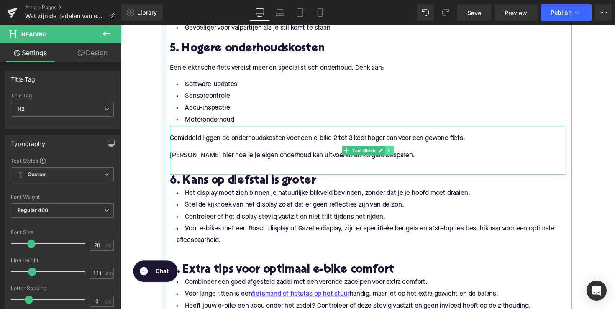
click at [395, 154] on icon at bounding box center [395, 153] width 1 height 3
click at [391, 154] on icon at bounding box center [391, 153] width 5 height 5
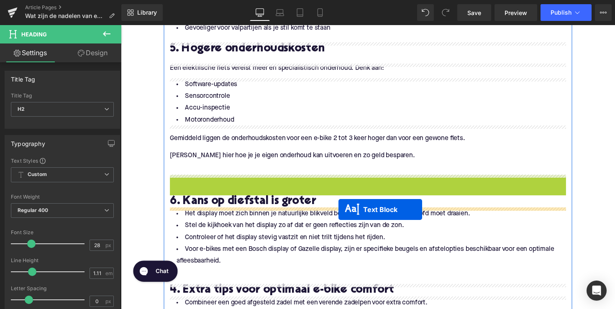
drag, startPoint x: 352, startPoint y: 203, endPoint x: 344, endPoint y: 214, distance: 13.8
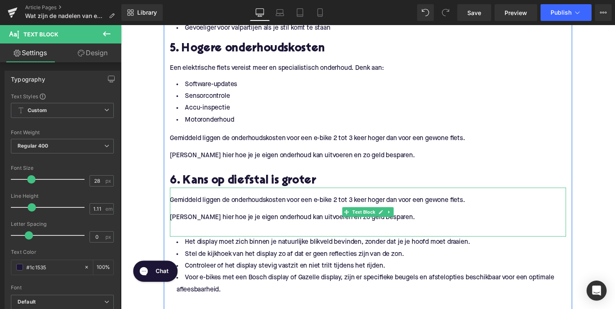
click at [258, 224] on p "[PERSON_NAME] hier hoe je je eigen onderhoud kan uitvoeren en zo geld besparen." at bounding box center [374, 222] width 406 height 9
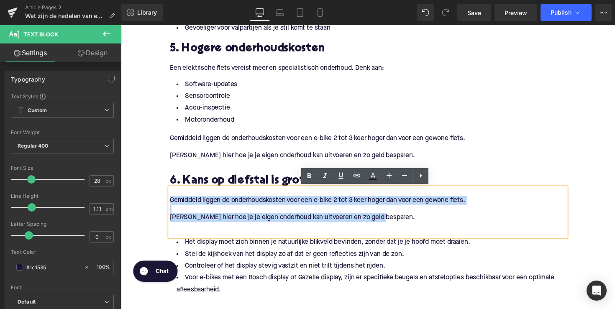
drag, startPoint x: 388, startPoint y: 223, endPoint x: 157, endPoint y: 207, distance: 232.0
click at [157, 207] on div "Home / Wat zijn de nadelen van een elektrische fiets? Breadcrumbs Wat zijn de n…" at bounding box center [374, 42] width 506 height 1424
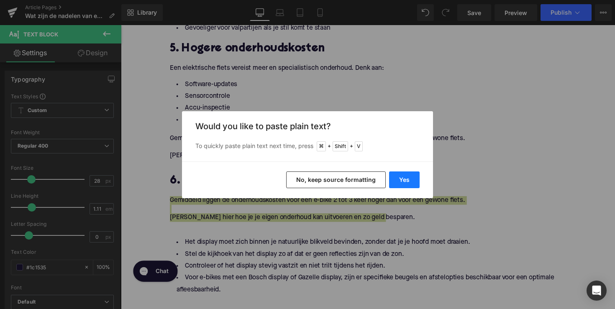
click at [407, 180] on button "Yes" at bounding box center [404, 180] width 31 height 17
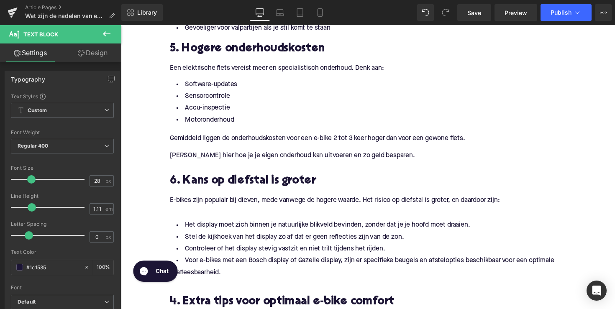
click at [241, 274] on li "Voor e-bikes met een Bosch display of Gazelle display, zijn er specifieke beuge…" at bounding box center [374, 273] width 406 height 24
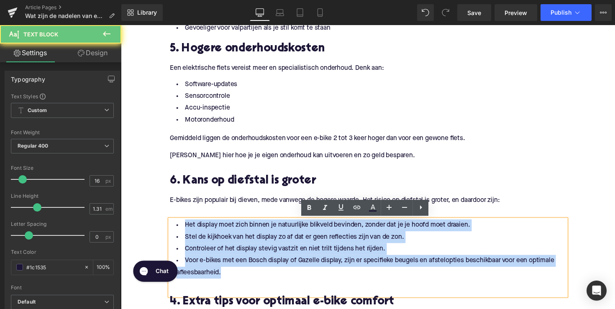
drag, startPoint x: 233, startPoint y: 277, endPoint x: 171, endPoint y: 223, distance: 82.2
click at [171, 224] on div "Het display moet zich binnen je natuurlijke blikveld bevinden, zonder dat je je…" at bounding box center [374, 263] width 406 height 78
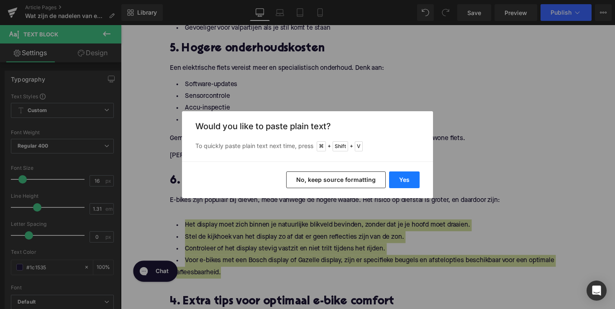
click at [401, 174] on button "Yes" at bounding box center [404, 180] width 31 height 17
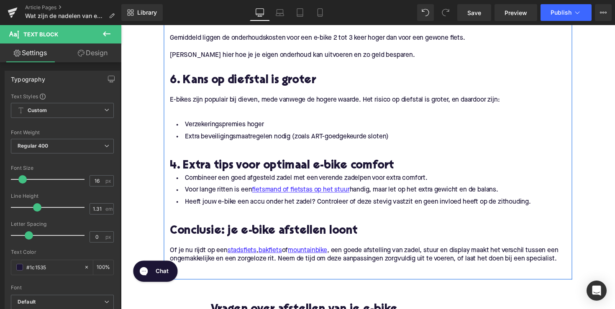
scroll to position [875, 0]
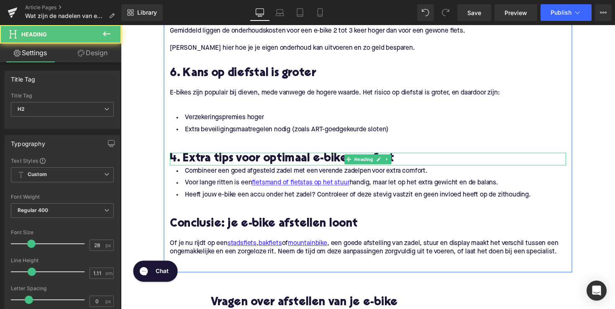
click at [272, 163] on h2 "4. Extra tips voor optimaal e-bike comfort" at bounding box center [374, 162] width 406 height 13
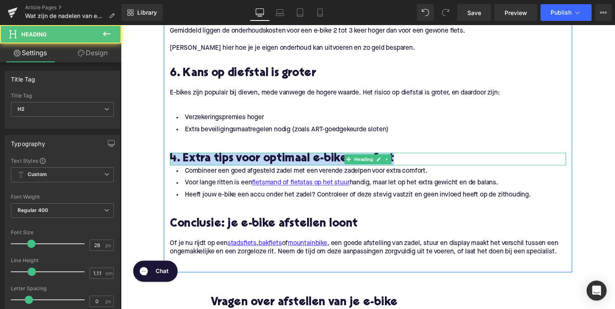
click at [272, 163] on h2 "4. Extra tips voor optimaal e-bike comfort" at bounding box center [374, 162] width 406 height 13
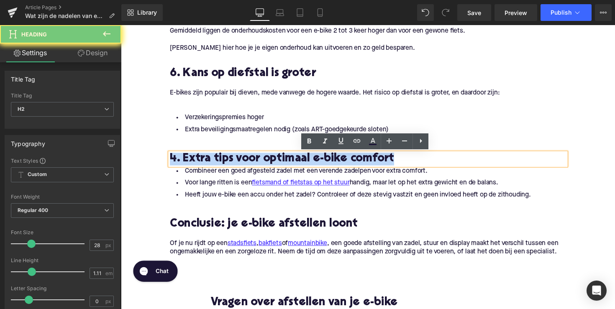
paste div
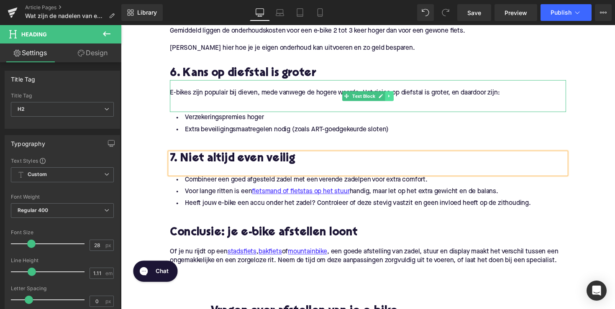
click at [393, 95] on link at bounding box center [396, 98] width 9 height 10
click at [390, 98] on icon at bounding box center [391, 97] width 5 height 5
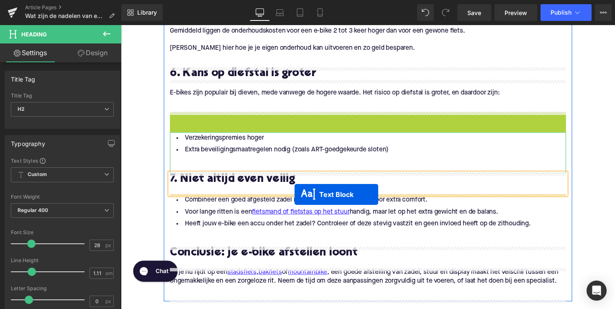
drag, startPoint x: 348, startPoint y: 134, endPoint x: 299, endPoint y: 199, distance: 81.2
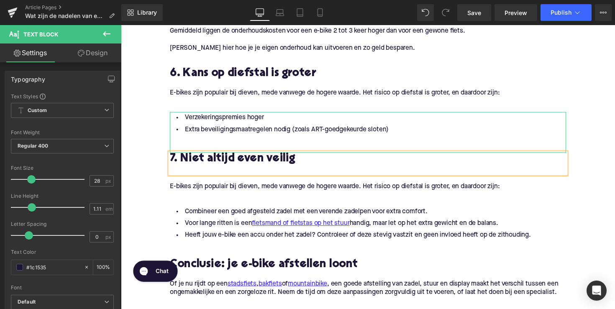
click at [221, 196] on p at bounding box center [374, 199] width 406 height 9
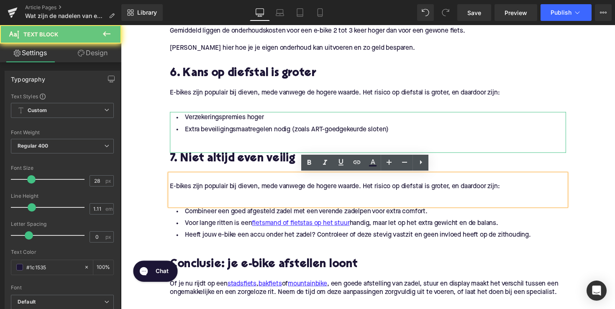
click at [221, 196] on p at bounding box center [374, 199] width 406 height 9
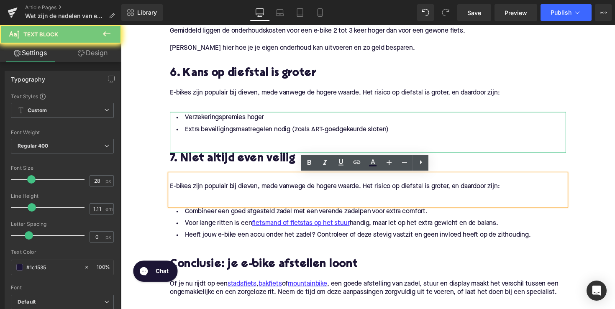
click at [221, 187] on p "E-bikes zijn populair bij dieven, mede vanwege de hogere waarde. Het risico op …" at bounding box center [374, 191] width 406 height 9
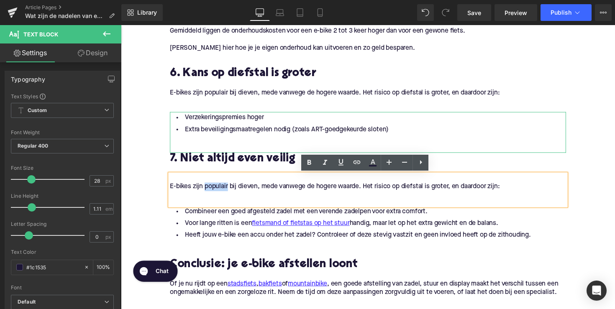
click at [221, 187] on p "E-bikes zijn populair bij dieven, mede vanwege de hogere waarde. Het risico op …" at bounding box center [374, 191] width 406 height 9
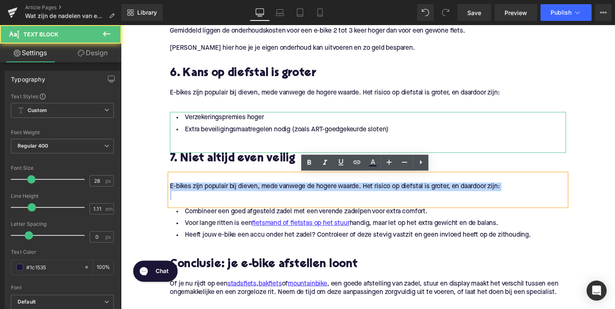
click at [221, 187] on p "E-bikes zijn populair bij dieven, mede vanwege de hogere waarde. Het risico op …" at bounding box center [374, 191] width 406 height 9
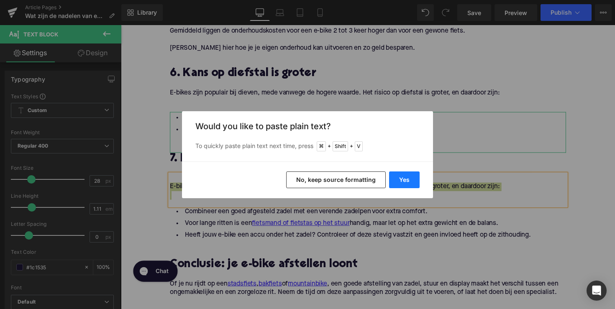
click at [402, 179] on button "Yes" at bounding box center [404, 180] width 31 height 17
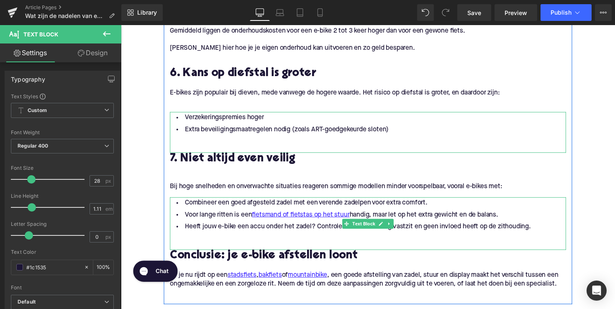
click at [229, 234] on li "Heeft jouw e-bike een accu onder het zadel? Controleer of deze stevig vastzit e…" at bounding box center [374, 232] width 406 height 12
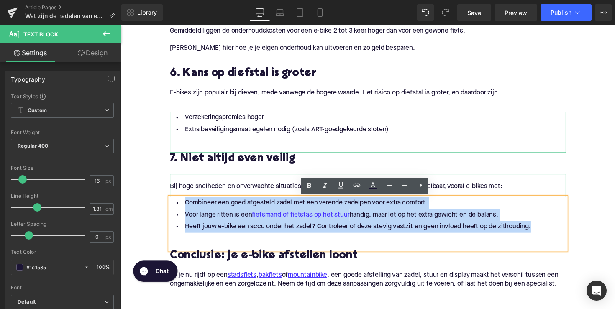
drag, startPoint x: 546, startPoint y: 233, endPoint x: 169, endPoint y: 198, distance: 378.3
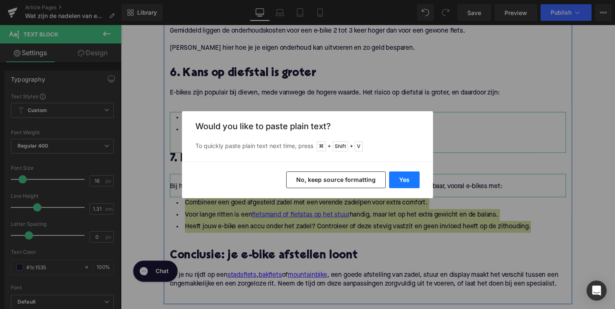
click at [400, 179] on button "Yes" at bounding box center [404, 180] width 31 height 17
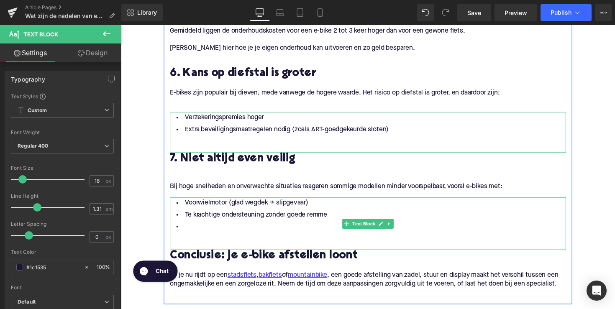
click at [246, 236] on li at bounding box center [374, 232] width 406 height 12
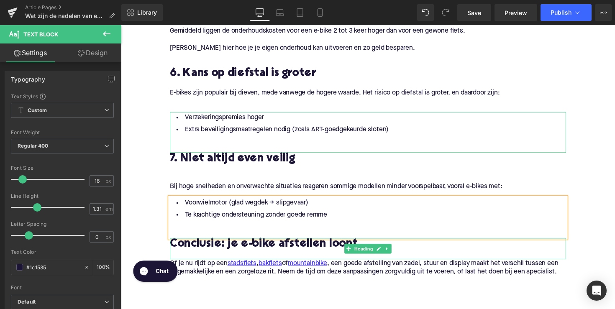
click at [264, 254] on h2 "Conclusie: je e-bike afstellen loont" at bounding box center [374, 250] width 406 height 13
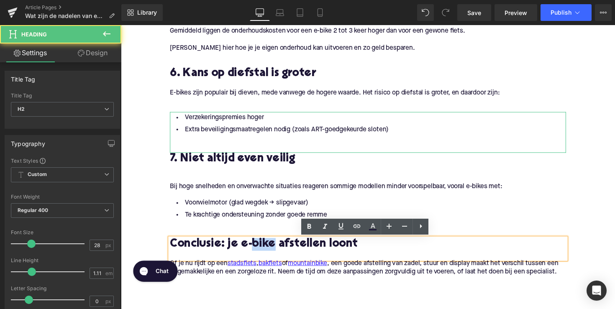
click at [264, 254] on h2 "Conclusie: je e-bike afstellen loont" at bounding box center [374, 250] width 406 height 13
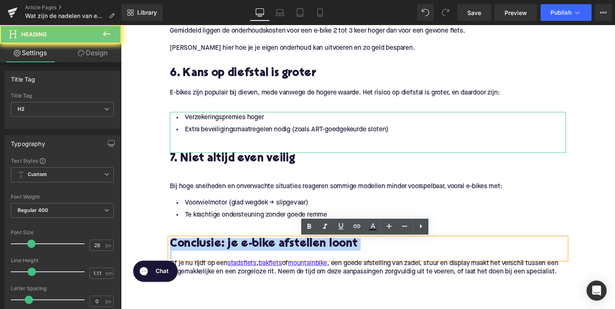
paste div
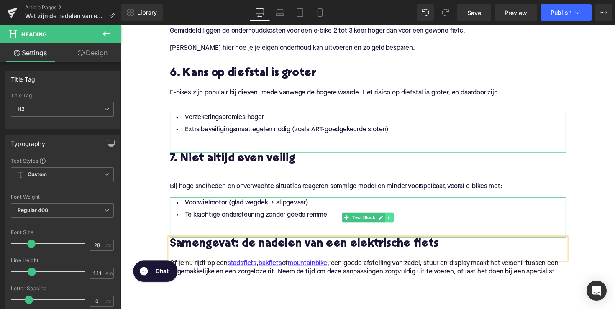
click at [396, 221] on icon at bounding box center [396, 222] width 5 height 5
click at [390, 223] on icon at bounding box center [391, 223] width 5 height 5
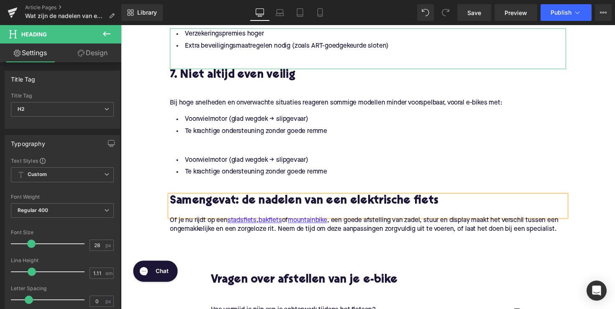
scroll to position [960, 0]
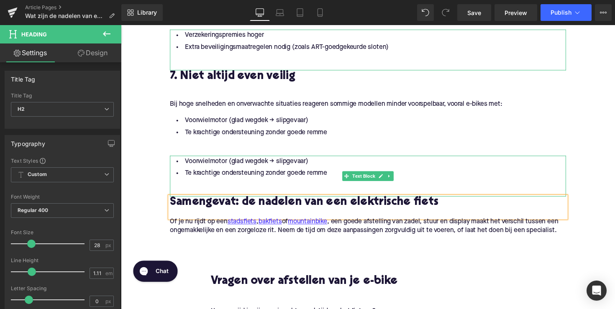
click at [348, 166] on li "Voorwielmotor (glad wegdek → slipgevaar)" at bounding box center [374, 165] width 406 height 12
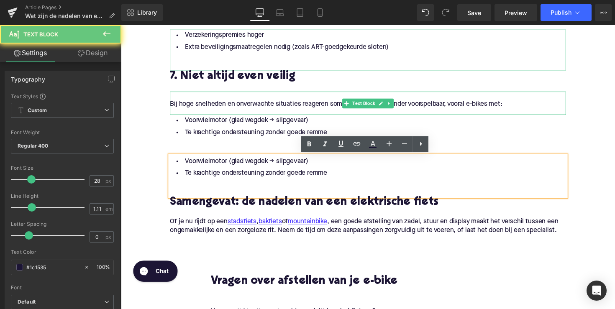
click at [342, 94] on div "Bij hoge snelheden en onverwachte situaties reageren sommige modellen minder vo…" at bounding box center [374, 105] width 406 height 24
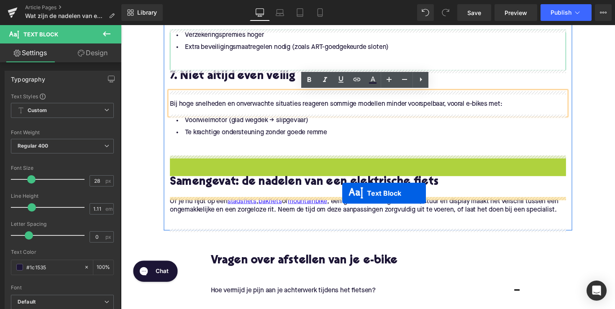
drag, startPoint x: 351, startPoint y: 182, endPoint x: 348, endPoint y: 198, distance: 16.2
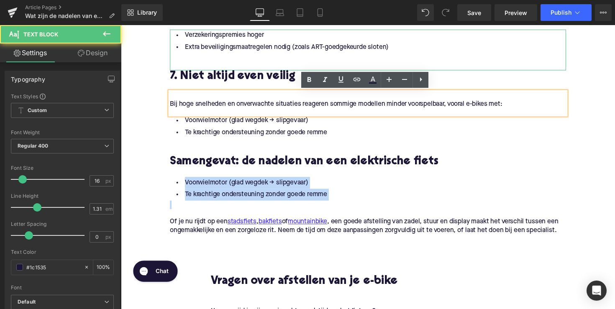
drag, startPoint x: 290, startPoint y: 213, endPoint x: 147, endPoint y: 183, distance: 146.2
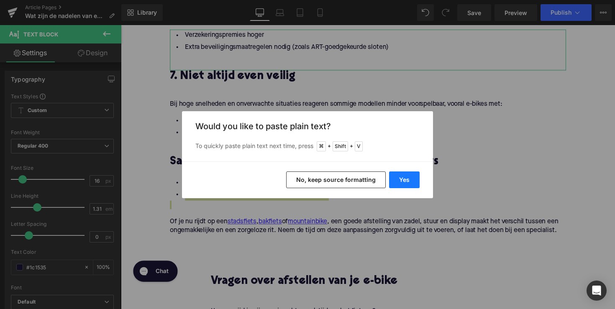
click at [398, 181] on button "Yes" at bounding box center [404, 180] width 31 height 17
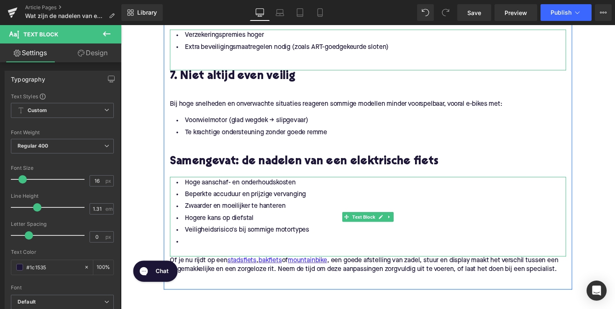
click at [222, 248] on li at bounding box center [374, 247] width 406 height 12
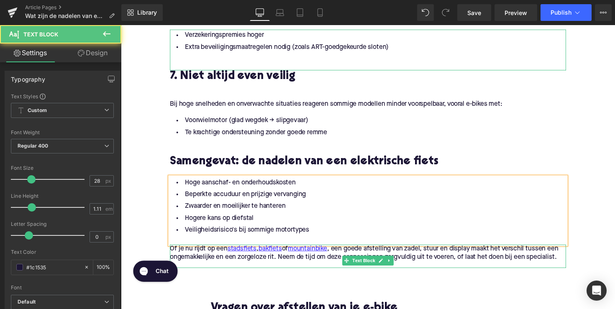
click at [213, 263] on span "Of je nu rijdt op een stadsfiets , bakfiets of mountainbike , een goede afstell…" at bounding box center [370, 258] width 398 height 15
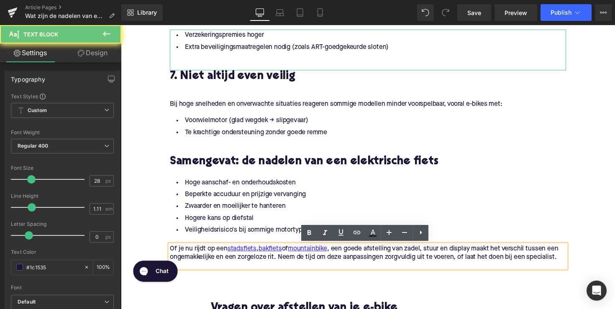
click at [209, 268] on p "Of je nu rijdt op een stadsfiets , bakfiets of mountainbike , een goede afstell…" at bounding box center [374, 259] width 406 height 18
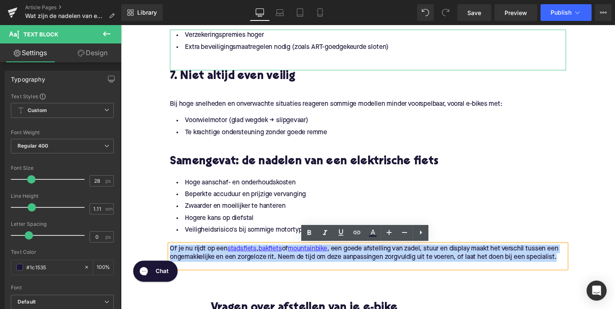
drag, startPoint x: 212, startPoint y: 275, endPoint x: 163, endPoint y: 250, distance: 54.5
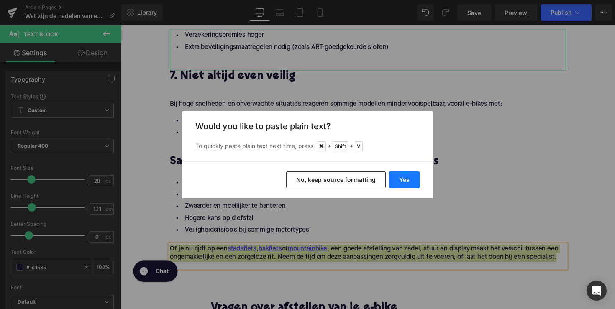
click at [401, 183] on button "Yes" at bounding box center [404, 180] width 31 height 17
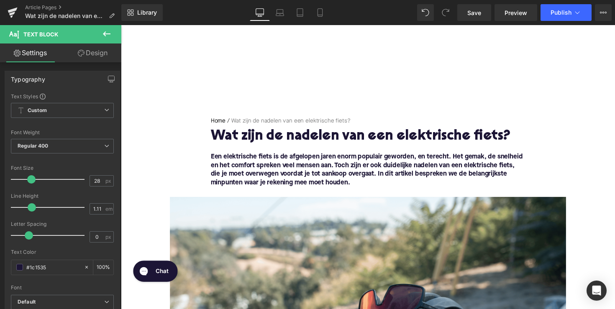
scroll to position [0, 0]
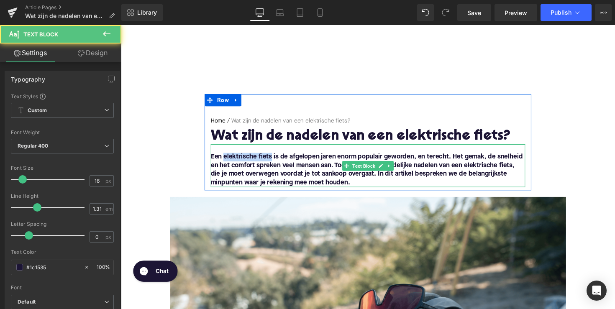
drag, startPoint x: 275, startPoint y: 162, endPoint x: 225, endPoint y: 160, distance: 49.8
click at [225, 160] on b "Een elektrische fiets is de afgelopen jaren enorm populair geworden, en terecht…" at bounding box center [373, 173] width 320 height 33
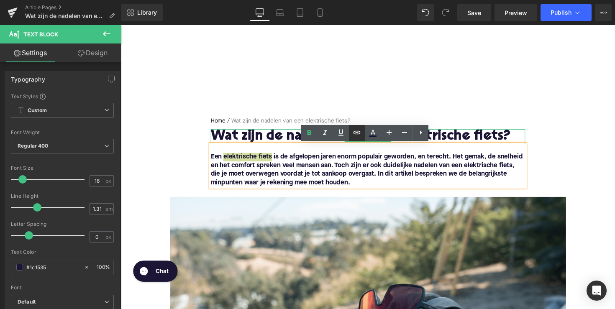
click at [353, 138] on link at bounding box center [357, 133] width 16 height 16
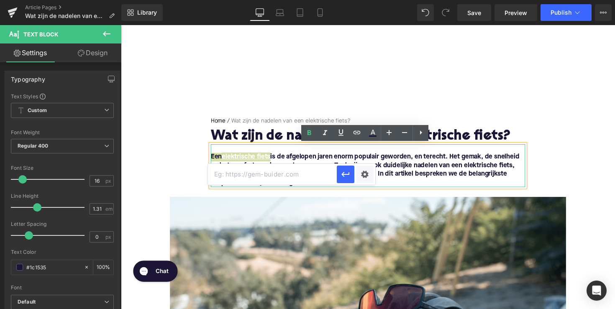
click at [315, 175] on input "text" at bounding box center [272, 174] width 129 height 21
paste input "[URL][DOMAIN_NAME]"
click at [345, 178] on icon "button" at bounding box center [346, 174] width 10 height 10
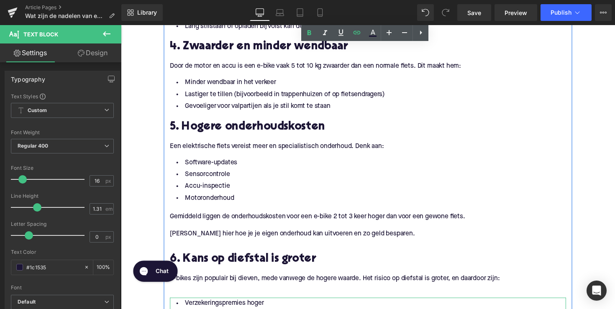
scroll to position [681, 0]
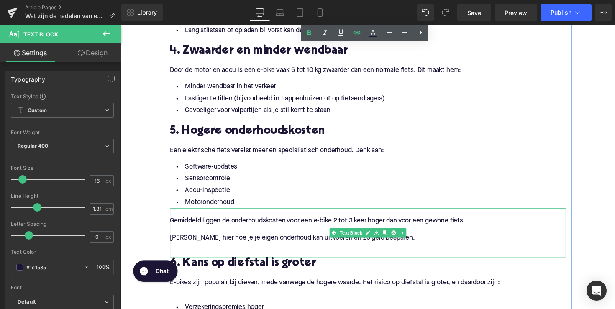
click at [302, 237] on p at bounding box center [374, 235] width 406 height 9
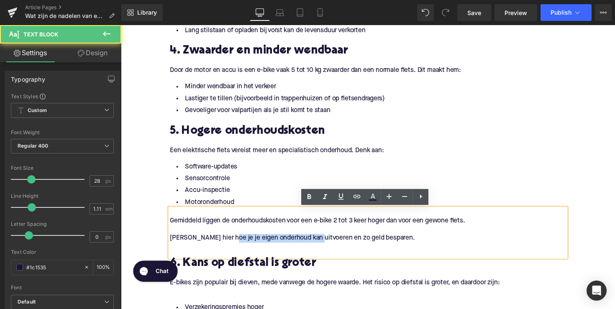
drag, startPoint x: 226, startPoint y: 244, endPoint x: 321, endPoint y: 246, distance: 94.6
click at [321, 246] on p "[PERSON_NAME] hier hoe je je eigen onderhoud kan uitvoeren en zo geld besparen." at bounding box center [374, 243] width 406 height 9
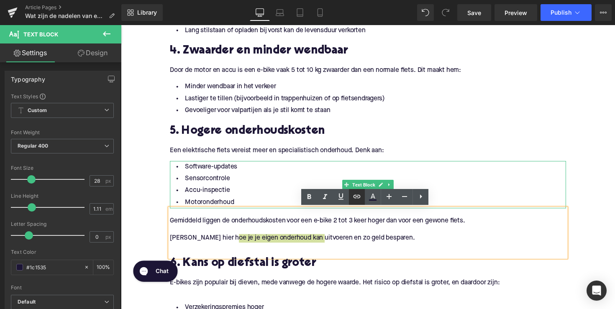
click at [352, 198] on icon at bounding box center [357, 197] width 10 height 10
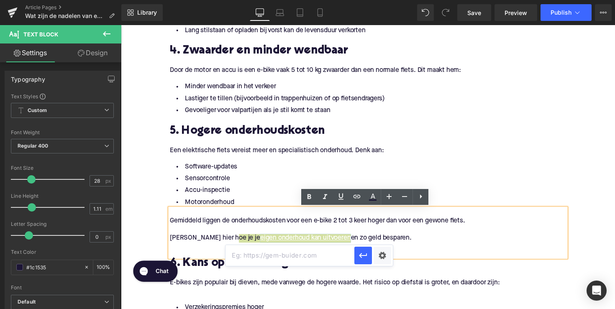
click at [300, 259] on input "text" at bounding box center [290, 255] width 129 height 21
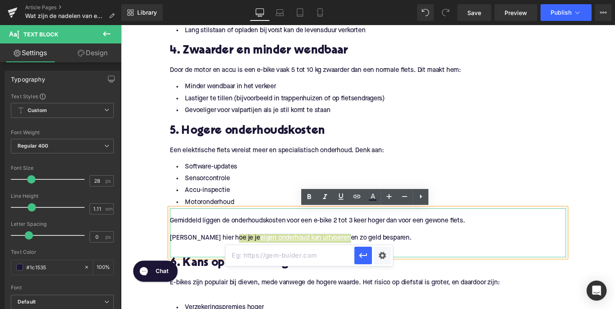
paste input "[URL][DOMAIN_NAME]"
type input "[URL][DOMAIN_NAME]"
click at [367, 258] on icon "button" at bounding box center [363, 256] width 10 height 10
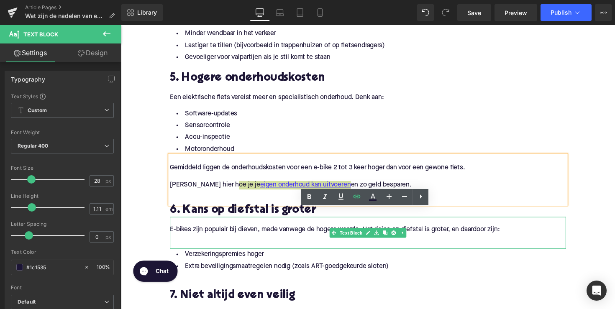
scroll to position [790, 0]
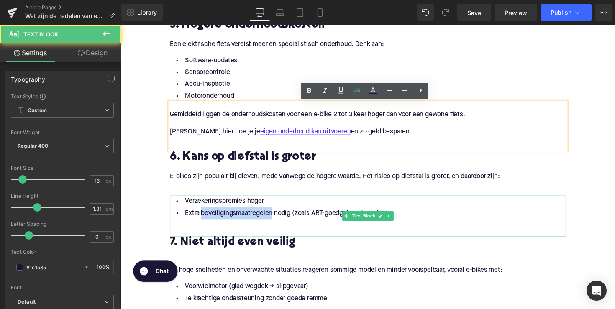
drag, startPoint x: 272, startPoint y: 219, endPoint x: 200, endPoint y: 219, distance: 72.4
click at [200, 219] on li "Extra beveiligingsmaatregelen nodig (zoals ART-goedgekeurde sloten)" at bounding box center [374, 218] width 406 height 12
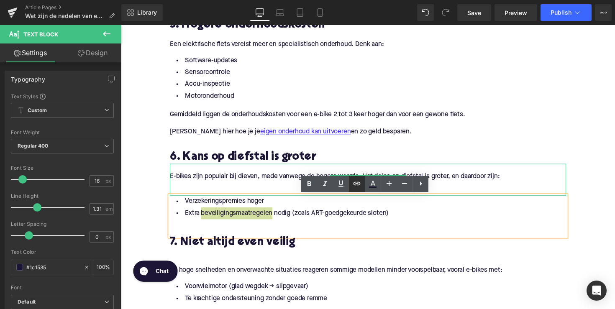
click at [357, 184] on icon at bounding box center [357, 183] width 7 height 3
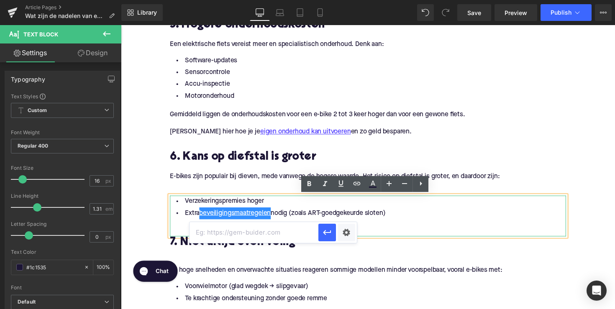
click at [295, 233] on input "text" at bounding box center [254, 232] width 129 height 21
type input "v"
paste input "[URL][DOMAIN_NAME]"
click at [327, 237] on icon "button" at bounding box center [327, 233] width 10 height 10
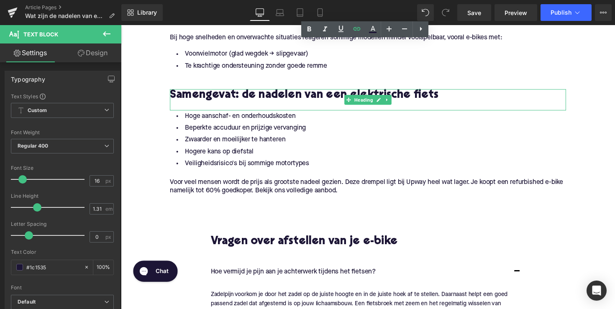
scroll to position [1044, 0]
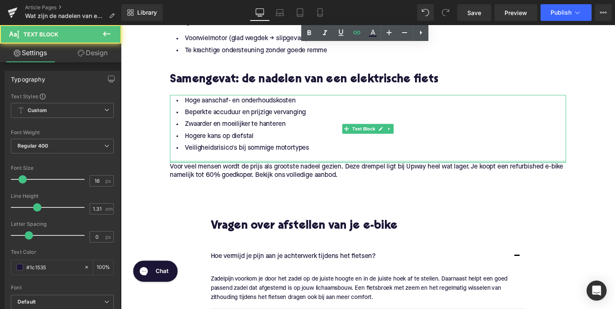
click at [336, 165] on div at bounding box center [374, 165] width 406 height 2
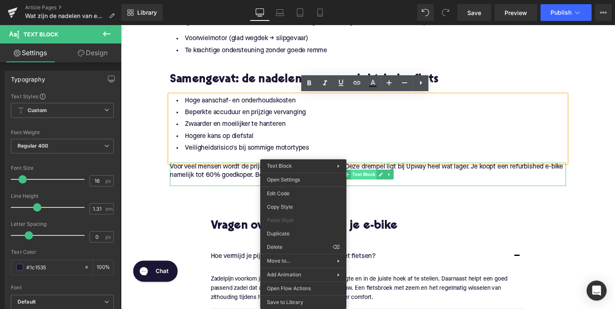
drag, startPoint x: 307, startPoint y: 177, endPoint x: 356, endPoint y: 180, distance: 49.0
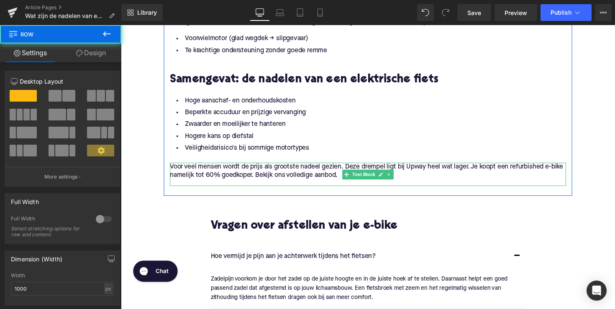
click at [306, 175] on p "Voor veel mensen wordt de prijs als grootste nadeel gezien. Deze drempel ligt b…" at bounding box center [374, 175] width 406 height 18
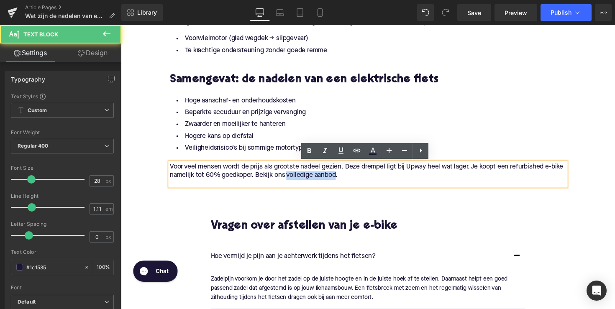
drag, startPoint x: 306, startPoint y: 180, endPoint x: 356, endPoint y: 180, distance: 49.8
click at [356, 180] on p "Voor veel mensen wordt de prijs als grootste nadeel gezien. Deze drempel ligt b…" at bounding box center [374, 175] width 406 height 18
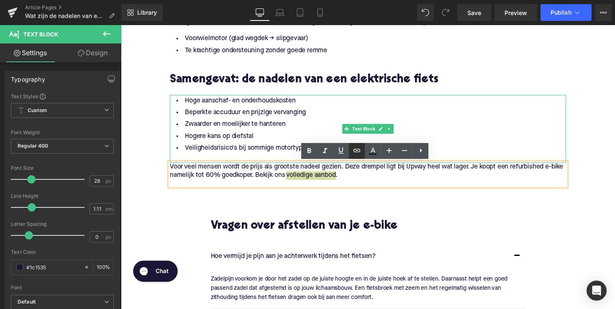
click at [354, 146] on link at bounding box center [357, 151] width 16 height 16
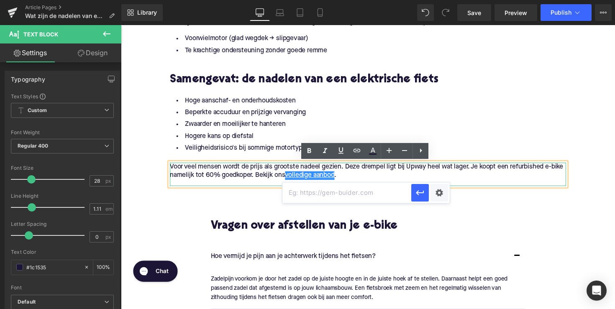
click at [321, 194] on input "text" at bounding box center [346, 192] width 129 height 21
paste input "[URL][DOMAIN_NAME]"
type input "[URL][DOMAIN_NAME]"
click at [415, 195] on icon "button" at bounding box center [420, 193] width 10 height 10
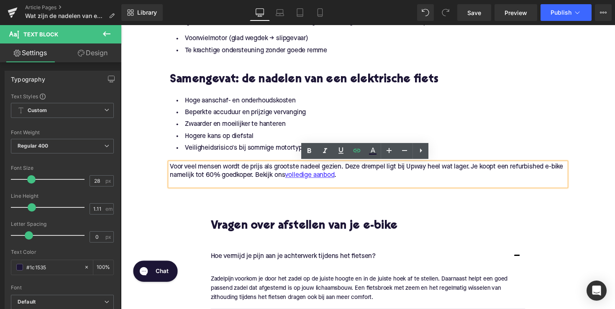
click at [341, 233] on h2 "Vragen over afstellen van je e-bike" at bounding box center [374, 231] width 322 height 13
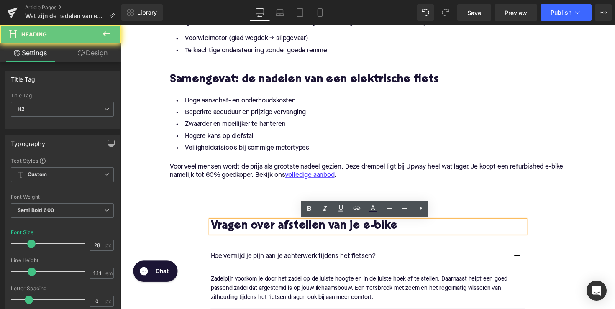
click at [341, 233] on h2 "Vragen over afstellen van je e-bike" at bounding box center [374, 231] width 322 height 13
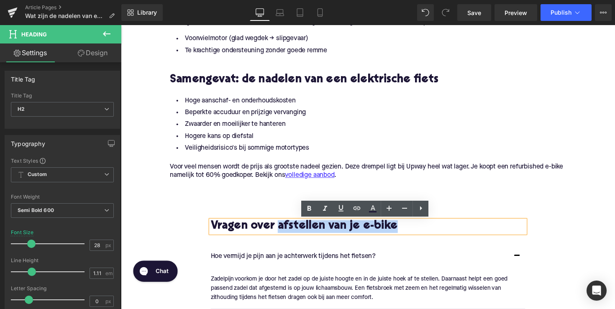
drag, startPoint x: 282, startPoint y: 231, endPoint x: 416, endPoint y: 231, distance: 133.9
click at [416, 231] on h2 "Vragen over afstellen van je e-bike" at bounding box center [374, 231] width 322 height 13
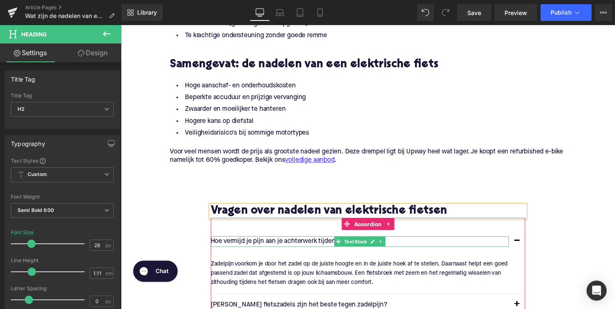
scroll to position [1083, 0]
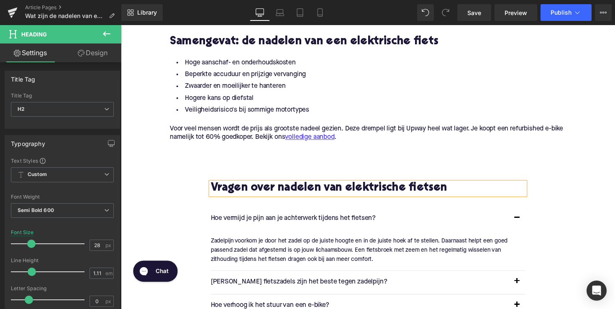
click at [258, 224] on p "Hoe vermijd je pijn aan je achterwerk tijdens het fietsen?" at bounding box center [365, 223] width 305 height 11
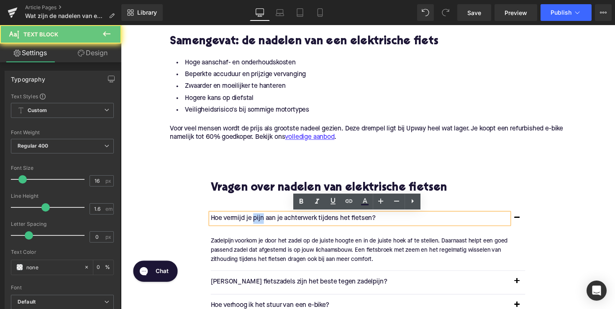
click at [258, 224] on p "Hoe vermijd je pijn aan je achterwerk tijdens het fietsen?" at bounding box center [365, 223] width 305 height 11
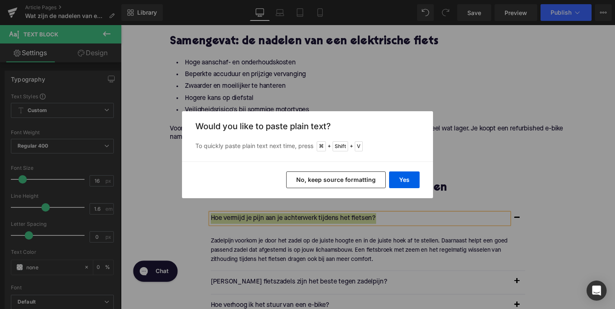
click at [400, 171] on div "Yes No, keep source formatting" at bounding box center [307, 180] width 251 height 37
click at [399, 175] on button "Yes" at bounding box center [404, 180] width 31 height 17
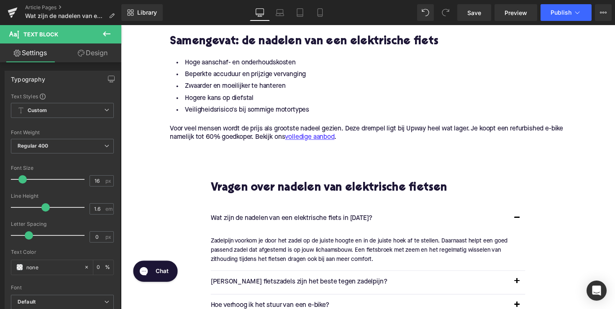
click at [268, 253] on p "Zadelpijn voorkom je door het zadel op de juiste hoogte en in de juiste hoek af…" at bounding box center [371, 256] width 316 height 28
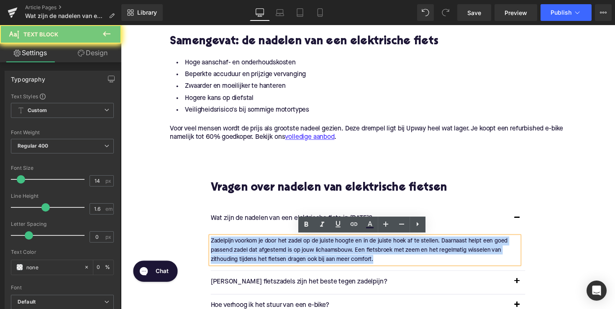
click at [268, 253] on p "Zadelpijn voorkom je door het zadel op de juiste hoogte en in de juiste hoek af…" at bounding box center [371, 256] width 316 height 28
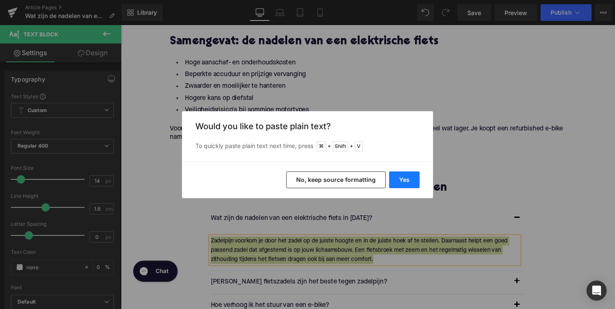
click at [393, 176] on button "Yes" at bounding box center [404, 180] width 31 height 17
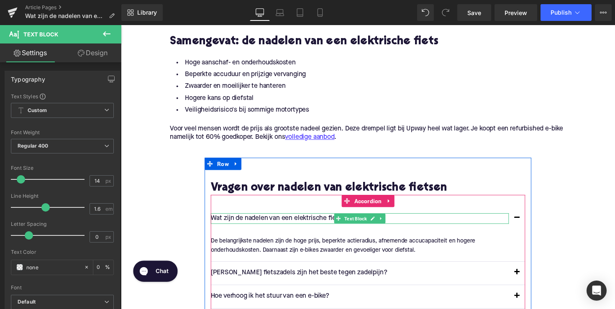
click at [364, 221] on span "Text Block" at bounding box center [361, 224] width 26 height 10
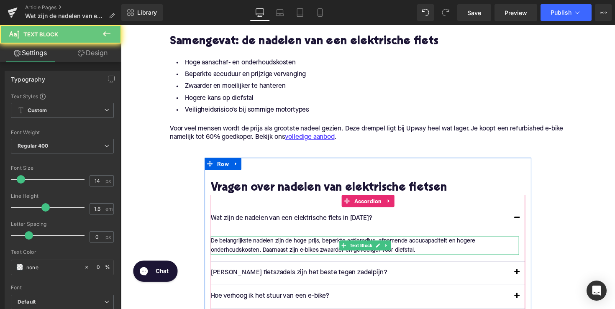
click at [426, 248] on p "De belangrijkste nadelen zijn de hoge prijs, beperkte actieradius, afnemende ac…" at bounding box center [371, 251] width 316 height 19
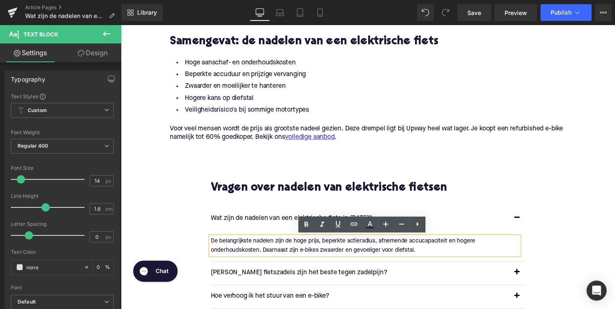
click at [278, 217] on div "Wat zijn de nadelen van een elektrische fiets in [DATE]? Text Block" at bounding box center [374, 224] width 322 height 24
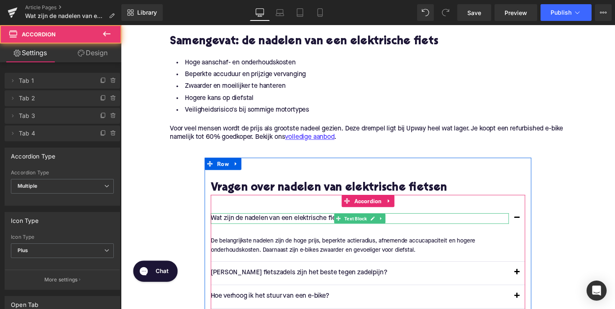
click at [296, 225] on p "Wat zijn de nadelen van een elektrische fiets in [DATE]?" at bounding box center [365, 223] width 305 height 11
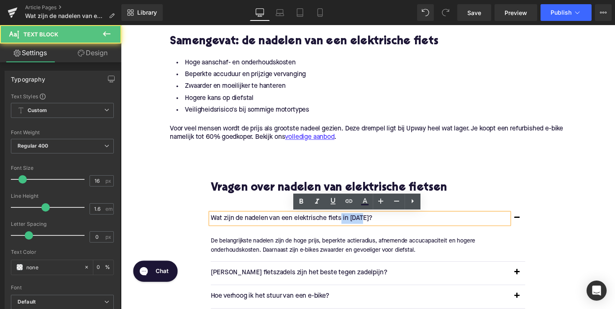
drag, startPoint x: 346, startPoint y: 223, endPoint x: 370, endPoint y: 224, distance: 23.9
click at [370, 224] on p "Wat zijn de nadelen van een elektrische fiets in [DATE]?" at bounding box center [365, 223] width 305 height 11
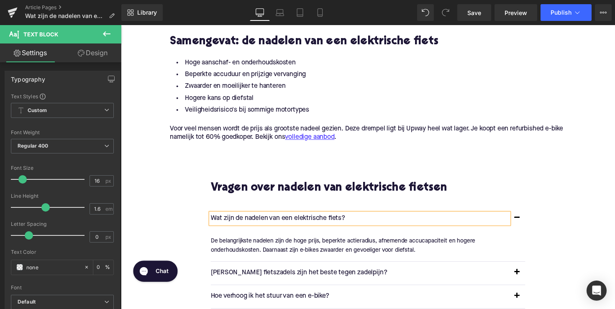
scroll to position [1128, 0]
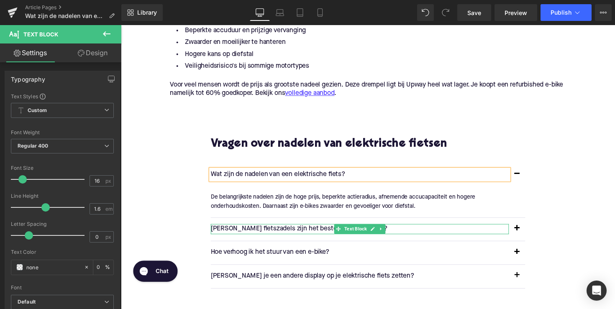
click at [280, 237] on div at bounding box center [365, 238] width 305 height 2
click at [280, 236] on p "[PERSON_NAME] fietszadels zijn het beste tegen zadelpijn?" at bounding box center [365, 234] width 305 height 11
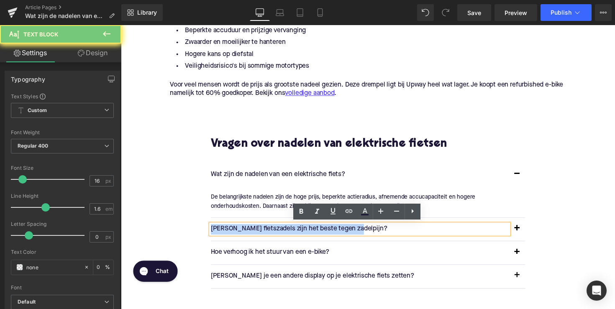
click at [280, 236] on p "[PERSON_NAME] fietszadels zijn het beste tegen zadelpijn?" at bounding box center [365, 234] width 305 height 11
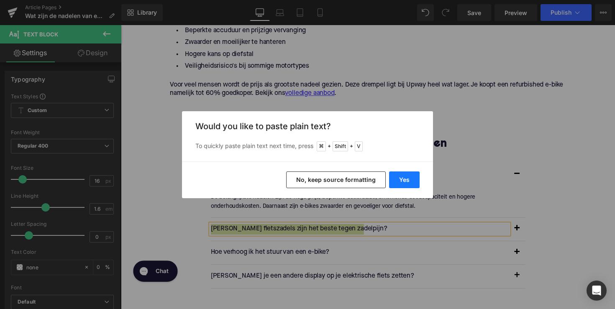
click at [397, 181] on button "Yes" at bounding box center [404, 180] width 31 height 17
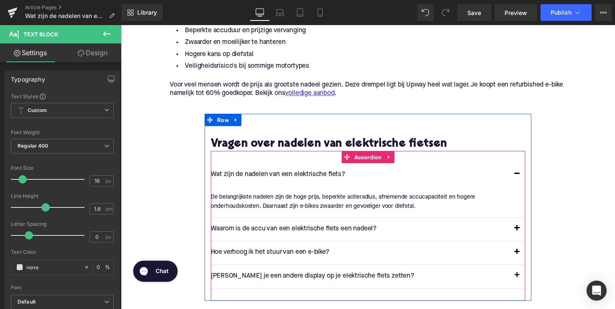
click at [525, 234] on button "button" at bounding box center [527, 234] width 17 height 23
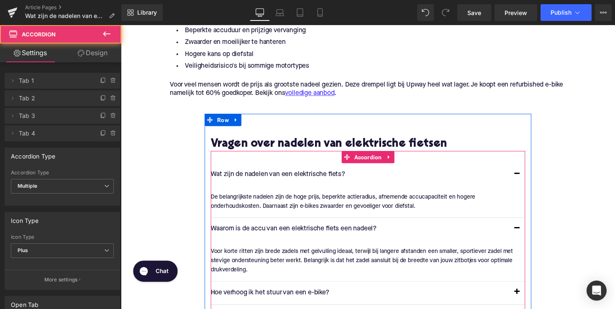
click at [289, 256] on div "Voor korte ritten zijn brede zadels met gelvulling ideaal, terwijl bij langere …" at bounding box center [371, 266] width 316 height 28
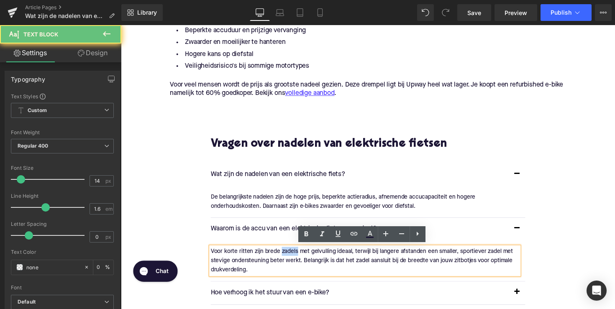
click at [289, 256] on div "Voor korte ritten zijn brede zadels met gelvulling ideaal, terwijl bij langere …" at bounding box center [371, 266] width 316 height 28
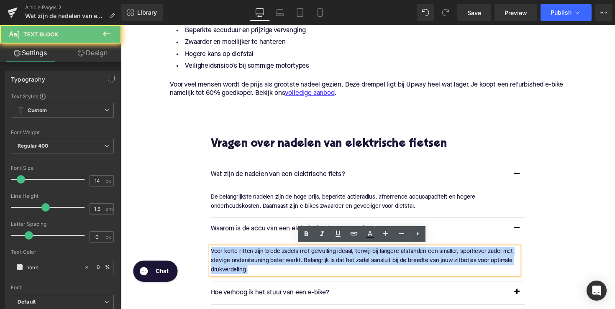
click at [289, 256] on div "Voor korte ritten zijn brede zadels met gelvulling ideaal, terwijl bij langere …" at bounding box center [371, 266] width 316 height 28
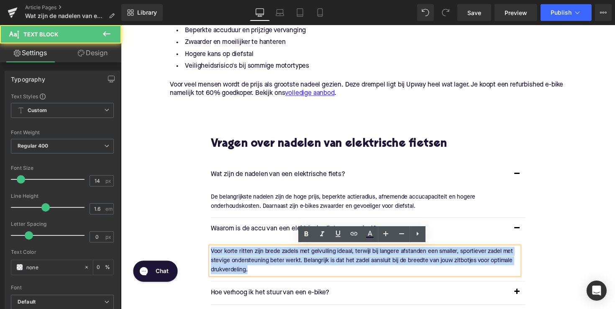
click at [289, 256] on div "Voor korte ritten zijn brede zadels met gelvulling ideaal, terwijl bij langere …" at bounding box center [371, 266] width 316 height 28
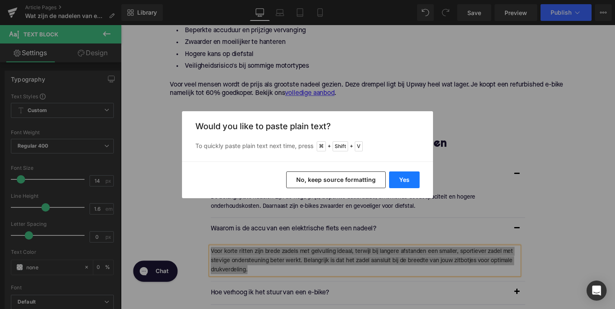
click at [399, 175] on button "Yes" at bounding box center [404, 180] width 31 height 17
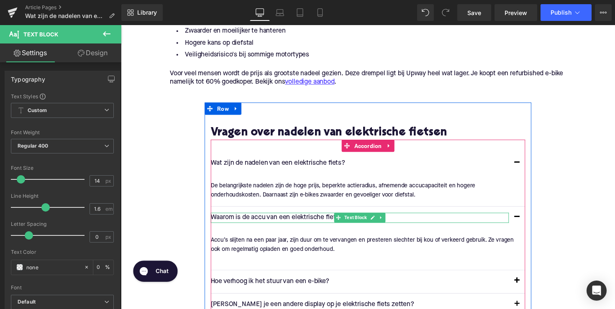
scroll to position [1142, 0]
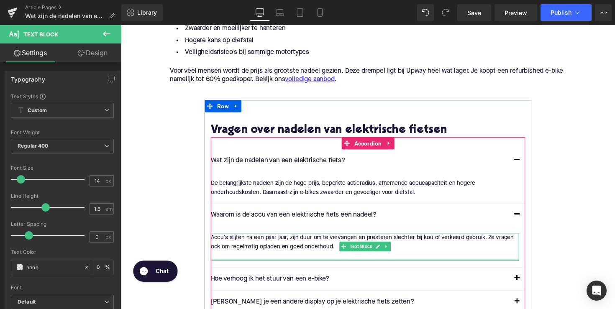
click at [250, 265] on div at bounding box center [371, 266] width 316 height 2
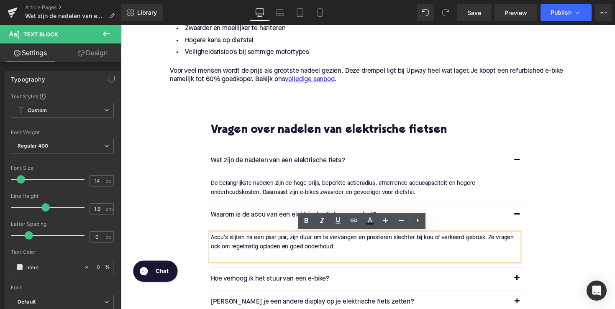
click at [226, 259] on div at bounding box center [371, 261] width 316 height 9
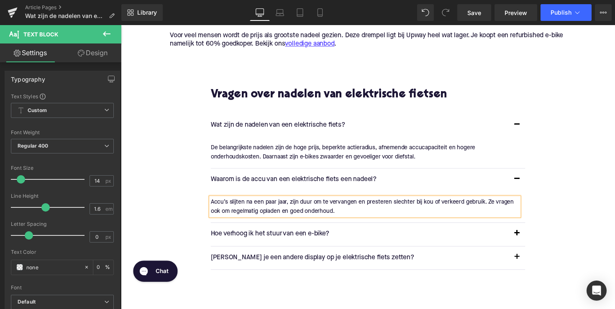
scroll to position [1217, 0]
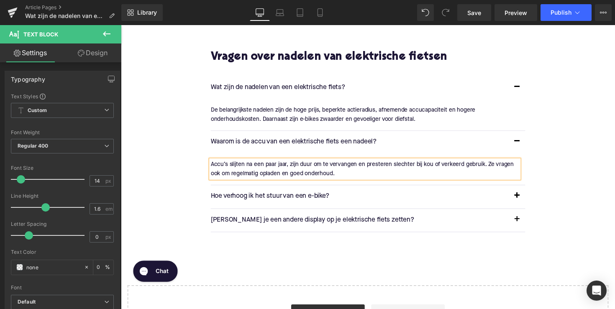
click at [262, 200] on p "Hoe verhoog ik het stuur van een e-bike?" at bounding box center [365, 200] width 305 height 11
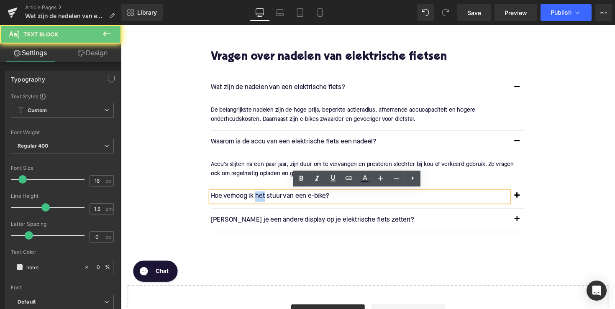
click at [262, 200] on p "Hoe verhoog ik het stuur van een e-bike?" at bounding box center [365, 200] width 305 height 11
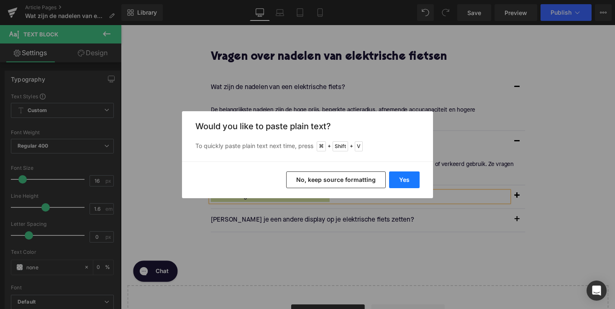
click at [413, 183] on button "Yes" at bounding box center [404, 180] width 31 height 17
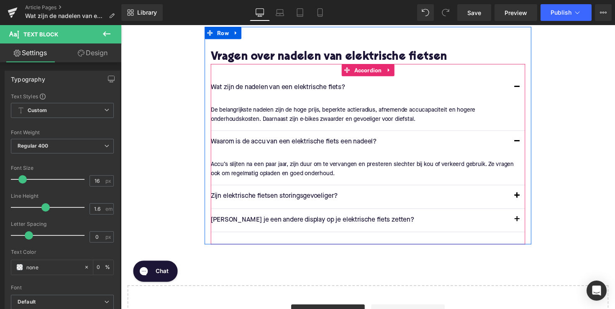
click at [527, 202] on span "button" at bounding box center [527, 202] width 0 height 0
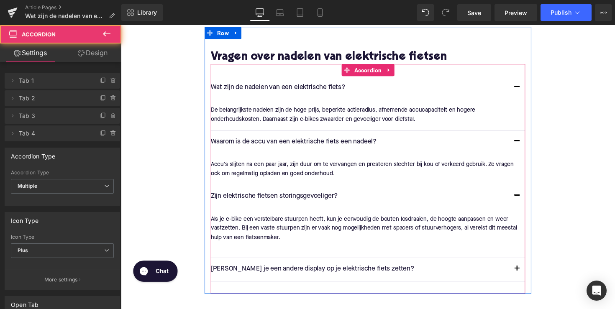
click at [331, 222] on p "Als je e-bike een verstelbare stuurpen heeft, kun je eenvoudig de bouten losdra…" at bounding box center [371, 233] width 316 height 28
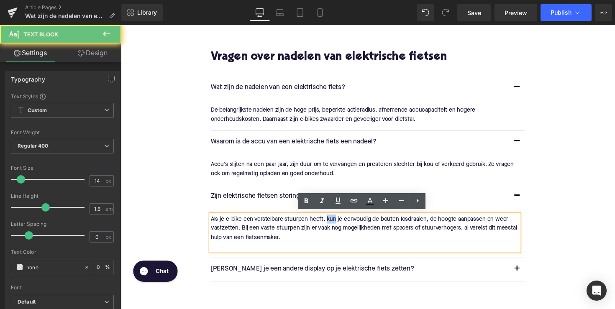
click at [331, 222] on p "Als je e-bike een verstelbare stuurpen heeft, kun je eenvoudig de bouten losdra…" at bounding box center [371, 233] width 316 height 28
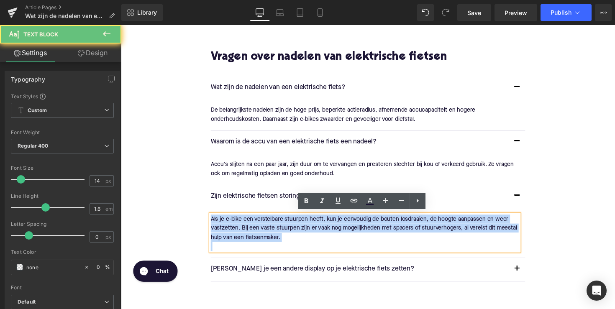
click at [331, 222] on p "Als je e-bike een verstelbare stuurpen heeft, kun je eenvoudig de bouten losdra…" at bounding box center [371, 233] width 316 height 28
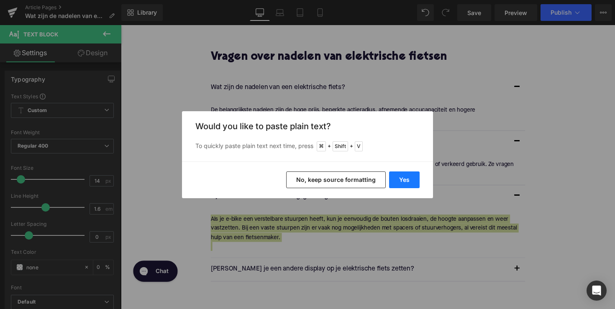
click at [408, 180] on button "Yes" at bounding box center [404, 180] width 31 height 17
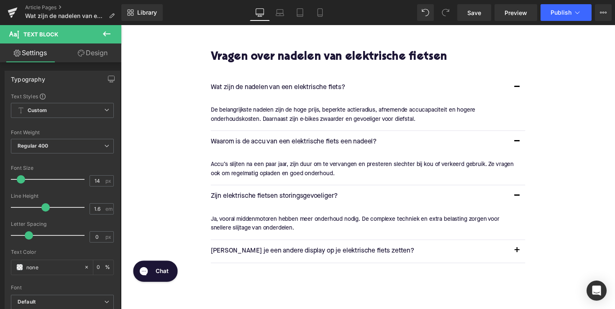
click at [332, 252] on p "[PERSON_NAME] je een andere display op je elektrische fiets zetten?" at bounding box center [365, 257] width 305 height 11
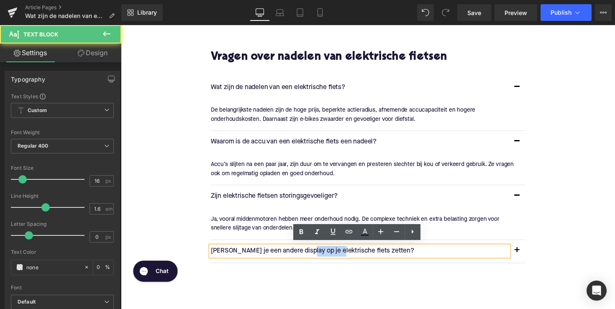
click at [332, 252] on p "[PERSON_NAME] je een andere display op je elektrische fiets zetten?" at bounding box center [365, 257] width 305 height 11
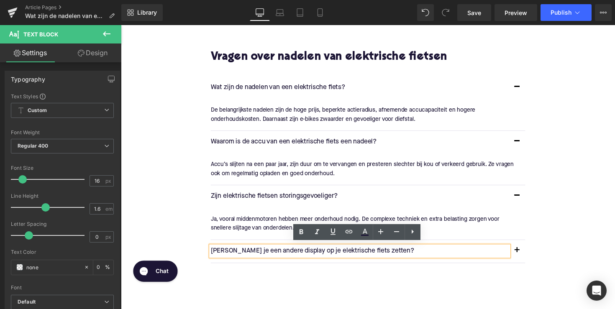
click at [322, 256] on p "[PERSON_NAME] je een andere display op je elektrische fiets zetten?" at bounding box center [365, 257] width 305 height 11
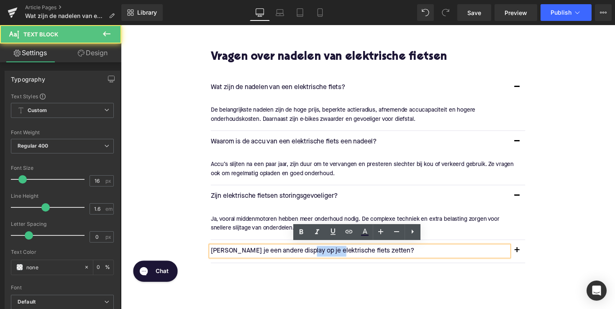
click at [322, 256] on p "[PERSON_NAME] je een andere display op je elektrische fiets zetten?" at bounding box center [365, 257] width 305 height 11
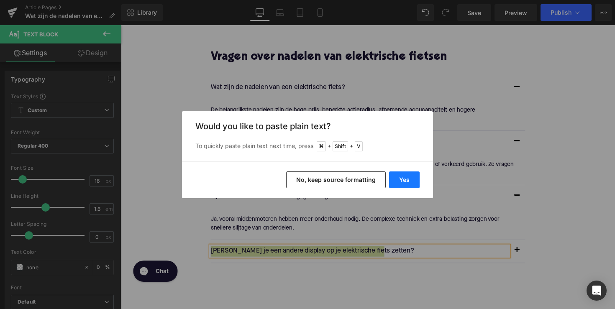
click at [419, 180] on button "Yes" at bounding box center [404, 180] width 31 height 17
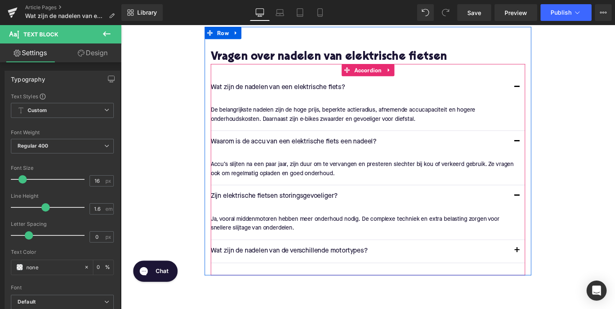
click at [524, 255] on button "button" at bounding box center [527, 256] width 17 height 23
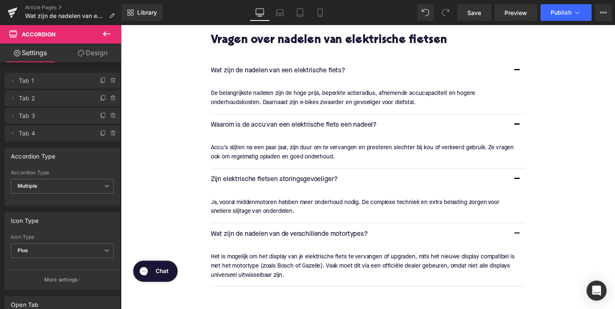
scroll to position [1249, 0]
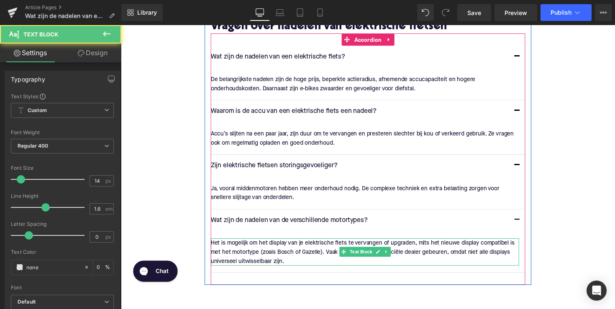
click at [254, 244] on div "Het is mogelijk om het display van je elektrische fiets te vervangen of upgrade…" at bounding box center [371, 258] width 316 height 28
click at [254, 244] on p "Het is mogelijk om het display van je elektrische fiets te vervangen of upgrade…" at bounding box center [371, 258] width 316 height 28
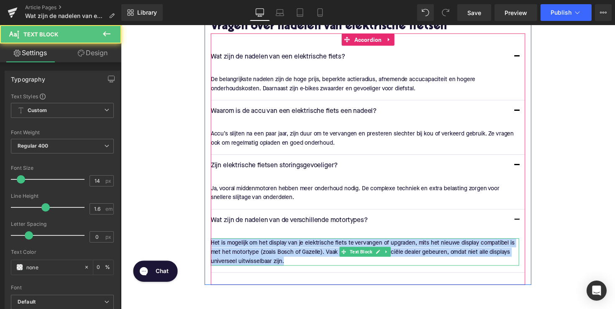
click at [254, 244] on p "Het is mogelijk om het display van je elektrische fiets te vervangen of upgrade…" at bounding box center [371, 258] width 316 height 28
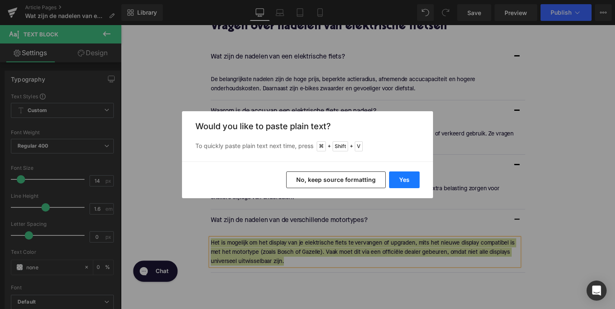
click at [399, 182] on button "Yes" at bounding box center [404, 180] width 31 height 17
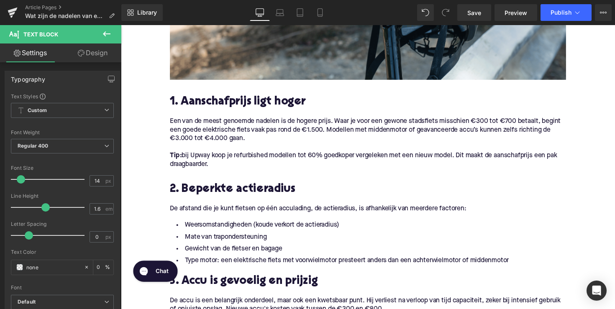
scroll to position [244, 0]
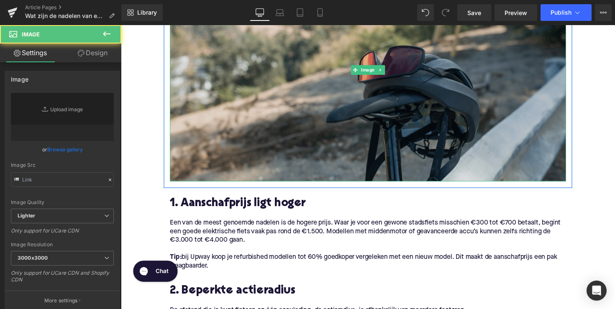
click at [352, 105] on img at bounding box center [374, 71] width 406 height 228
type input "[URL][DOMAIN_NAME]"
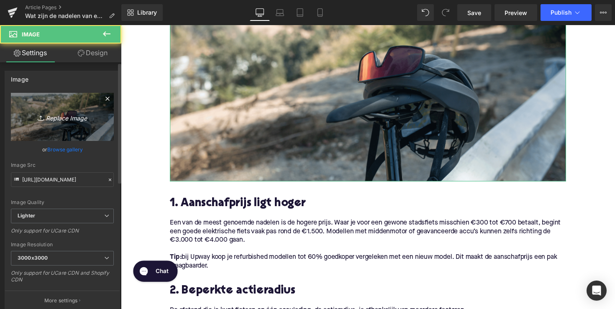
click at [57, 122] on link "Replace Image" at bounding box center [62, 117] width 103 height 48
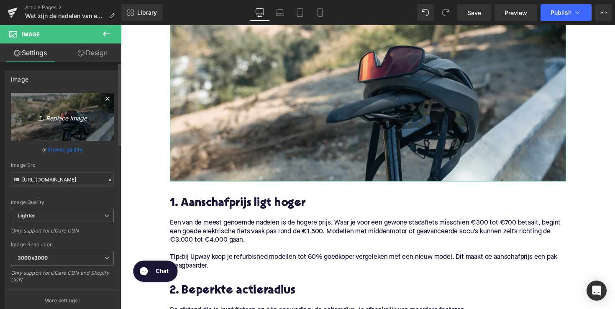
type input "C:\fakepath\Ontwerp zonder titel-55.png"
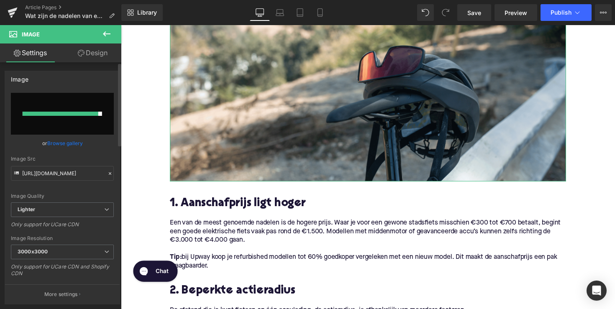
click at [99, 110] on input "file" at bounding box center [62, 114] width 103 height 42
type input "C:\fakepath\Ontwerp zonder titel-55.png"
type input "[URL][DOMAIN_NAME]"
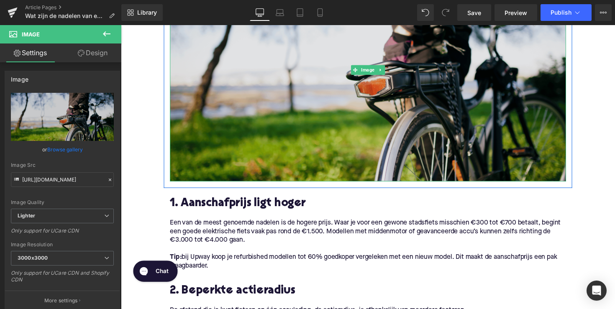
click at [358, 99] on img at bounding box center [374, 71] width 406 height 228
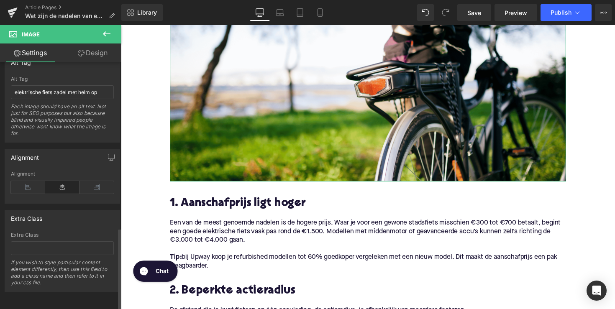
scroll to position [422, 0]
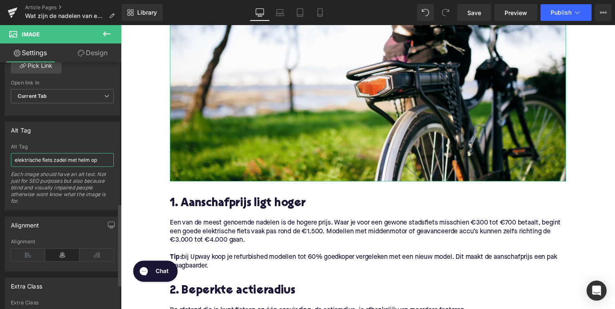
click at [57, 159] on input "elektrische fiets zadel met helm op" at bounding box center [62, 160] width 103 height 14
click at [64, 159] on input "elektrische fiets zadel met helm op" at bounding box center [62, 160] width 103 height 14
drag, startPoint x: 174, startPoint y: 184, endPoint x: 158, endPoint y: 158, distance: 30.3
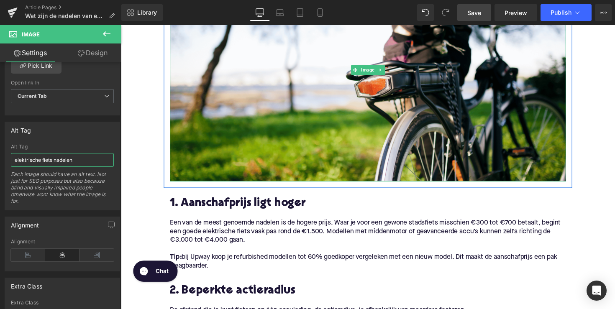
type input "elektrische fiets nadelen"
click at [471, 14] on span "Save" at bounding box center [474, 12] width 14 height 9
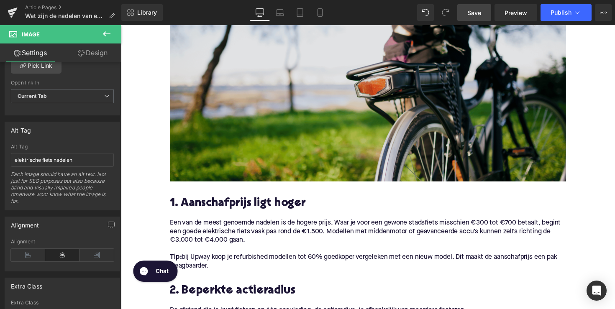
click at [354, 132] on img at bounding box center [374, 71] width 406 height 228
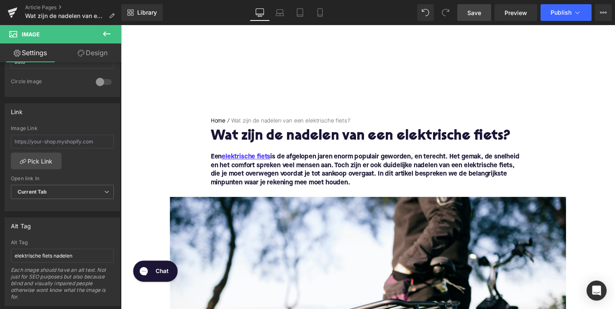
scroll to position [0, 0]
click at [561, 18] on button "Publish" at bounding box center [566, 12] width 51 height 17
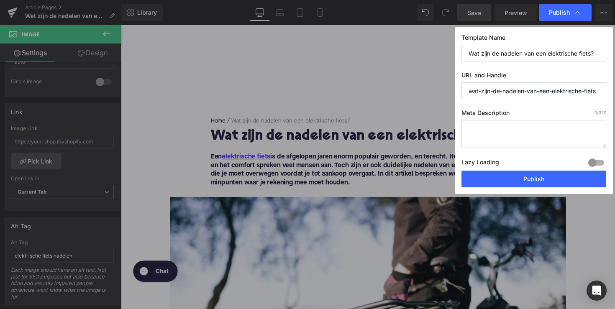
click at [518, 135] on textarea at bounding box center [534, 134] width 145 height 28
paste textarea "Ontdek de belangrijkste nadelen van een elektrische fiets: hoge kosten, beperkt…"
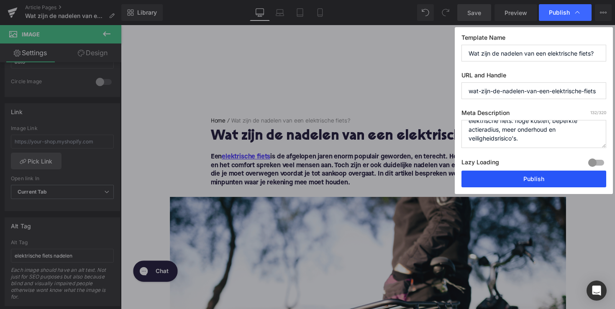
type textarea "Ontdek de belangrijkste nadelen van een elektrische fiets: hoge kosten, beperkt…"
click at [536, 184] on button "Publish" at bounding box center [534, 179] width 145 height 17
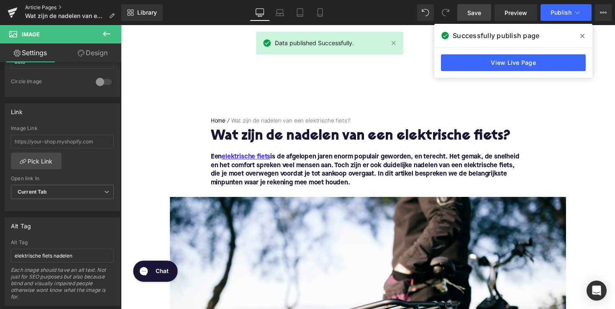
click at [45, 5] on link "Article Pages" at bounding box center [73, 7] width 96 height 7
